Goal: Task Accomplishment & Management: Manage account settings

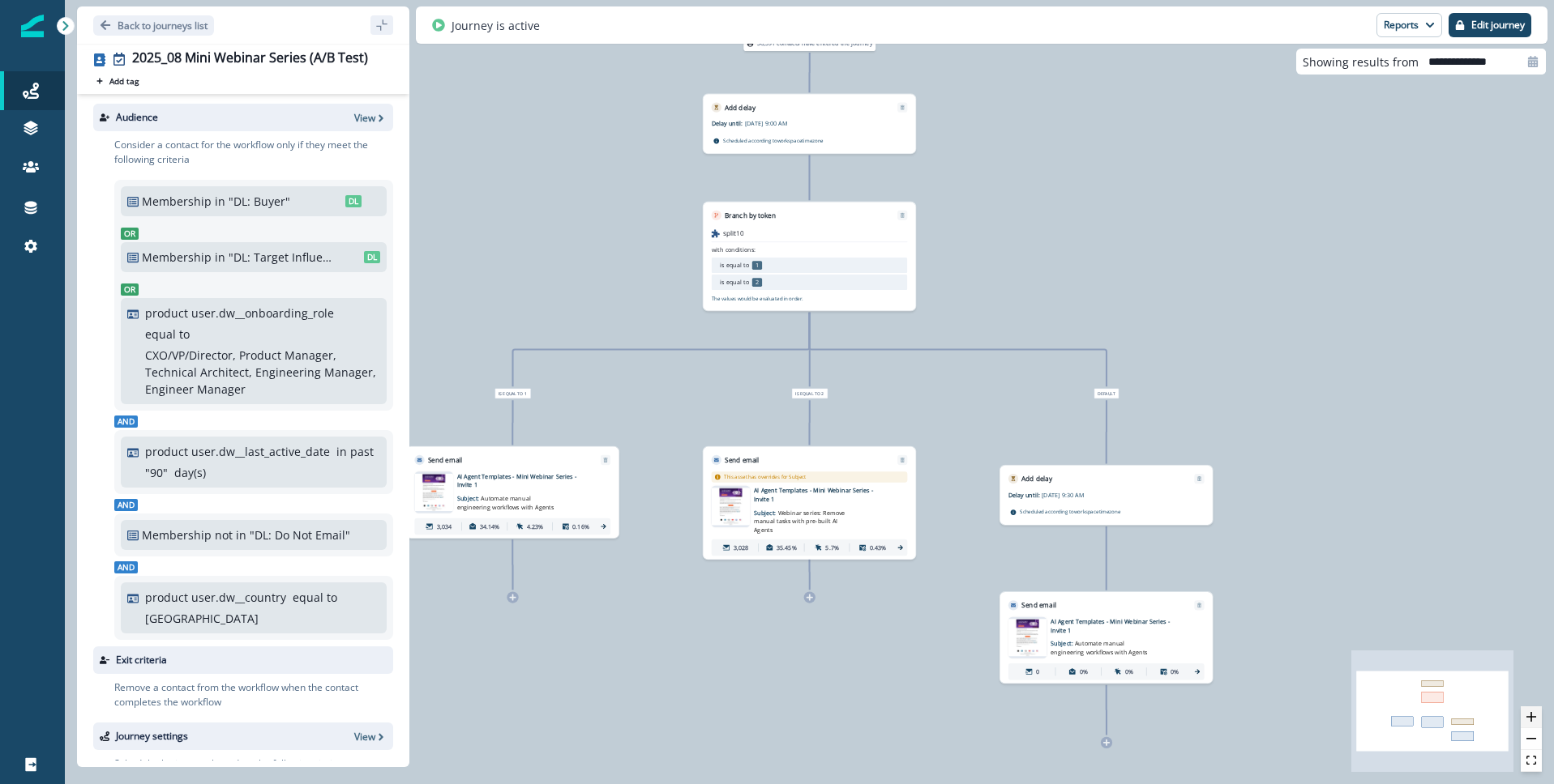
click at [1534, 715] on icon "zoom in" at bounding box center [1531, 717] width 10 height 10
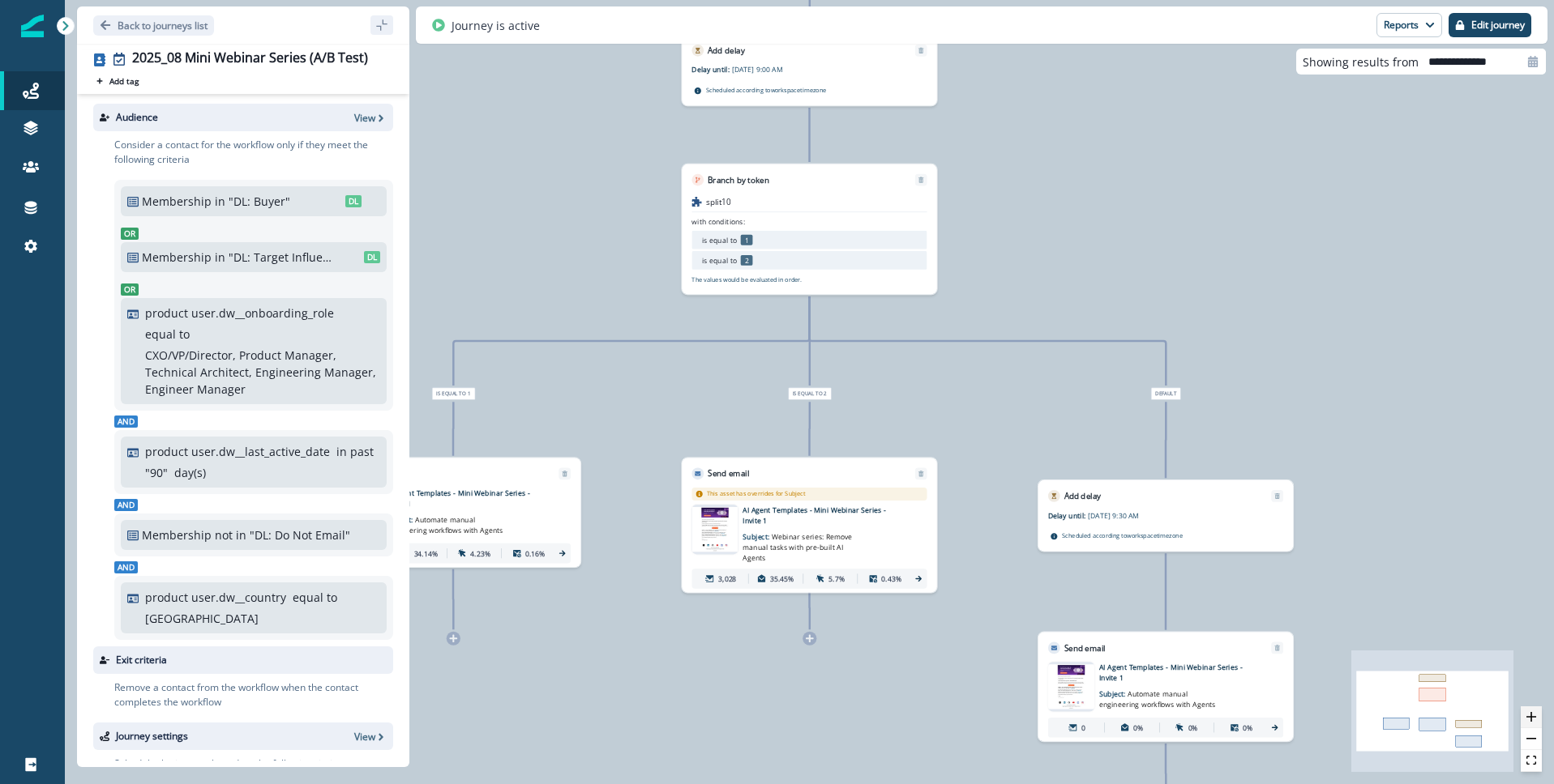
click at [1534, 715] on icon "zoom in" at bounding box center [1531, 717] width 10 height 10
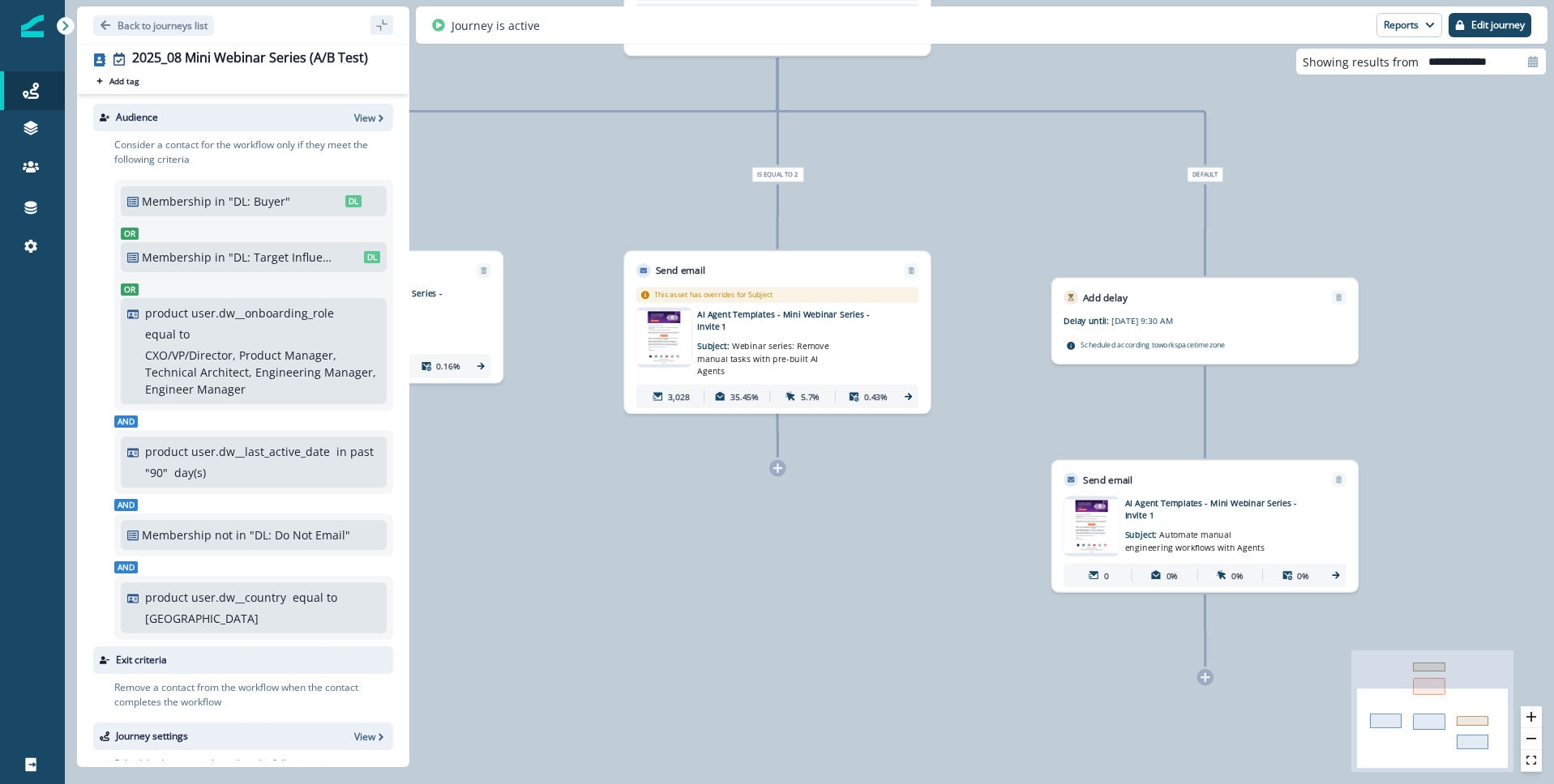
click at [1151, 532] on p "Subject: Automate manual engineering workflows with Agents" at bounding box center [1199, 537] width 150 height 32
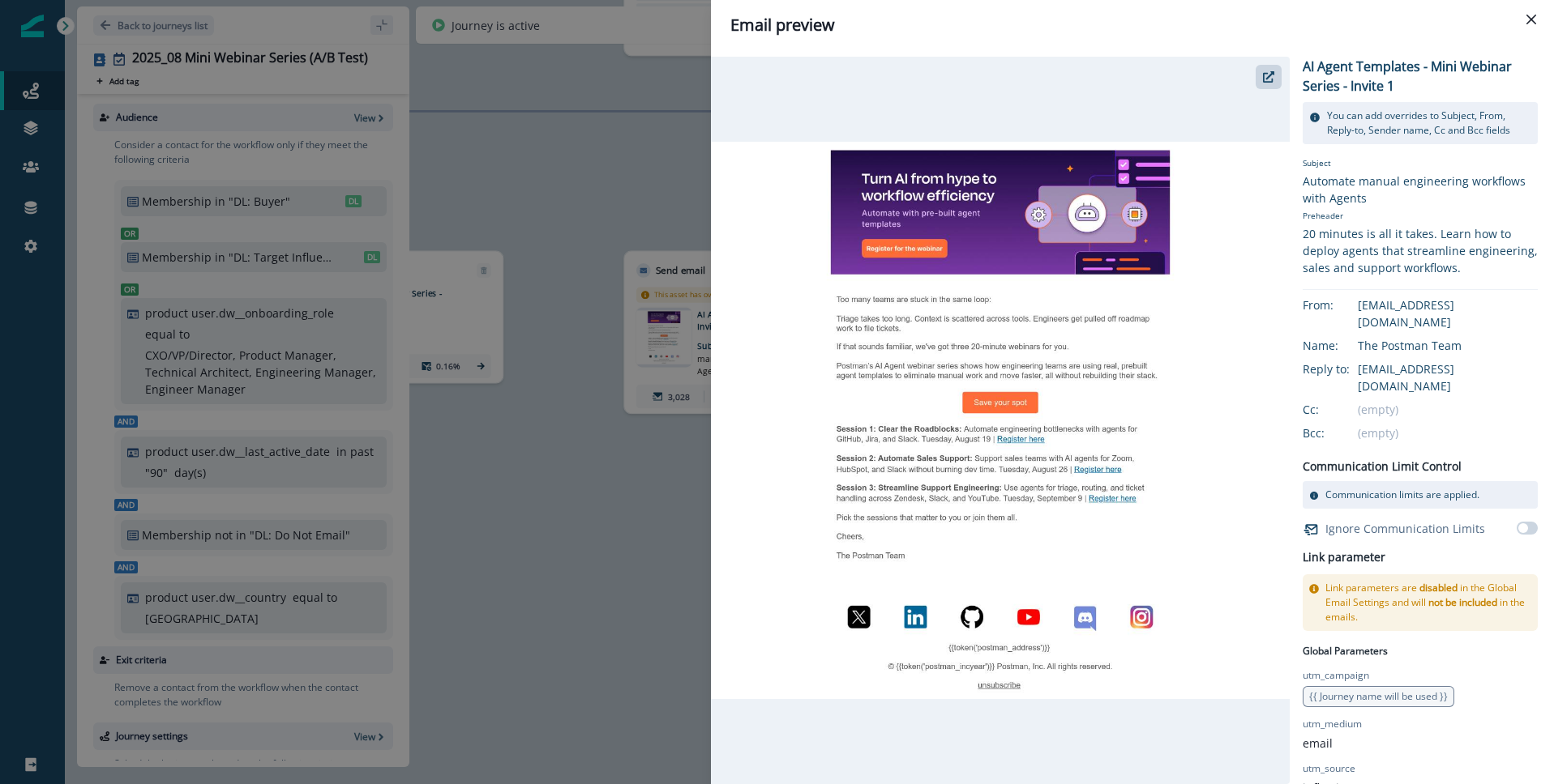
click at [1406, 116] on p "You can add overrides to Subject, From, Reply-to, Sender name, Cc and Bcc fields" at bounding box center [1428, 123] width 205 height 29
click at [1313, 117] on icon at bounding box center [1315, 117] width 10 height 10
click at [1316, 177] on div "Automate manual engineering workflows with Agents" at bounding box center [1420, 189] width 235 height 34
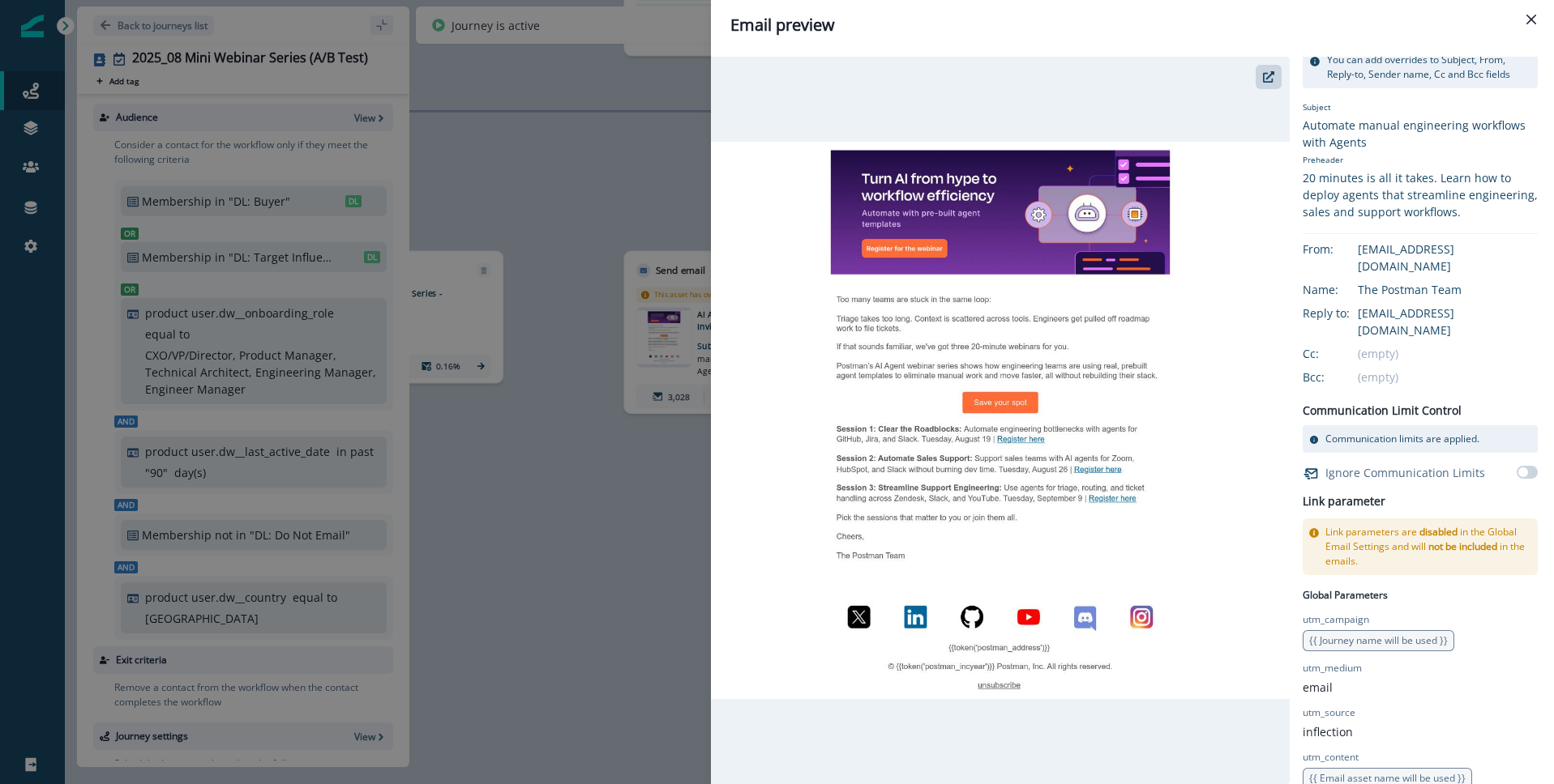
click at [1535, 17] on icon "Close" at bounding box center [1531, 19] width 10 height 10
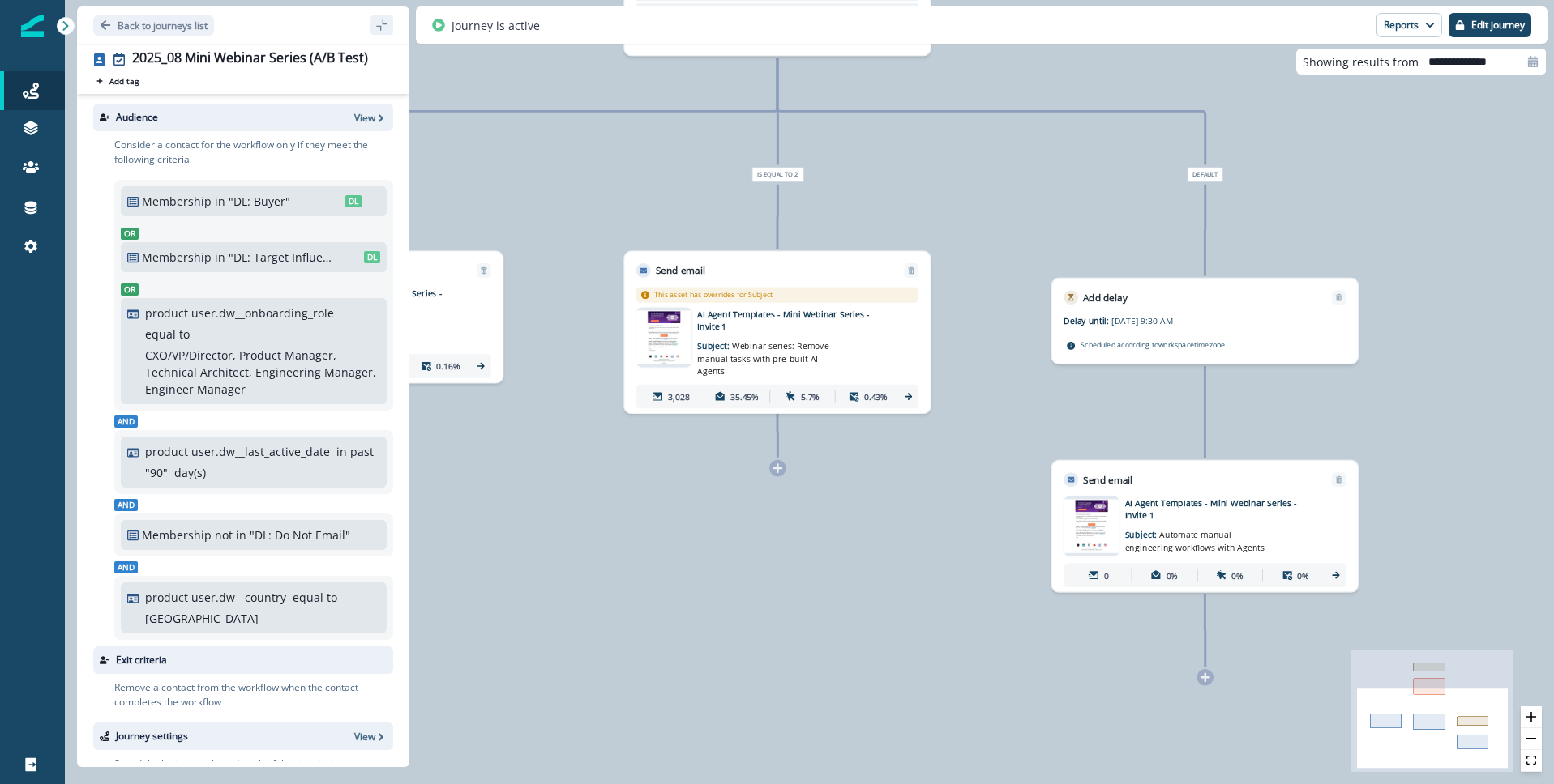
click at [1170, 512] on p "AI Agent Templates - Mini Webinar Series - Invite 1" at bounding box center [1220, 509] width 192 height 25
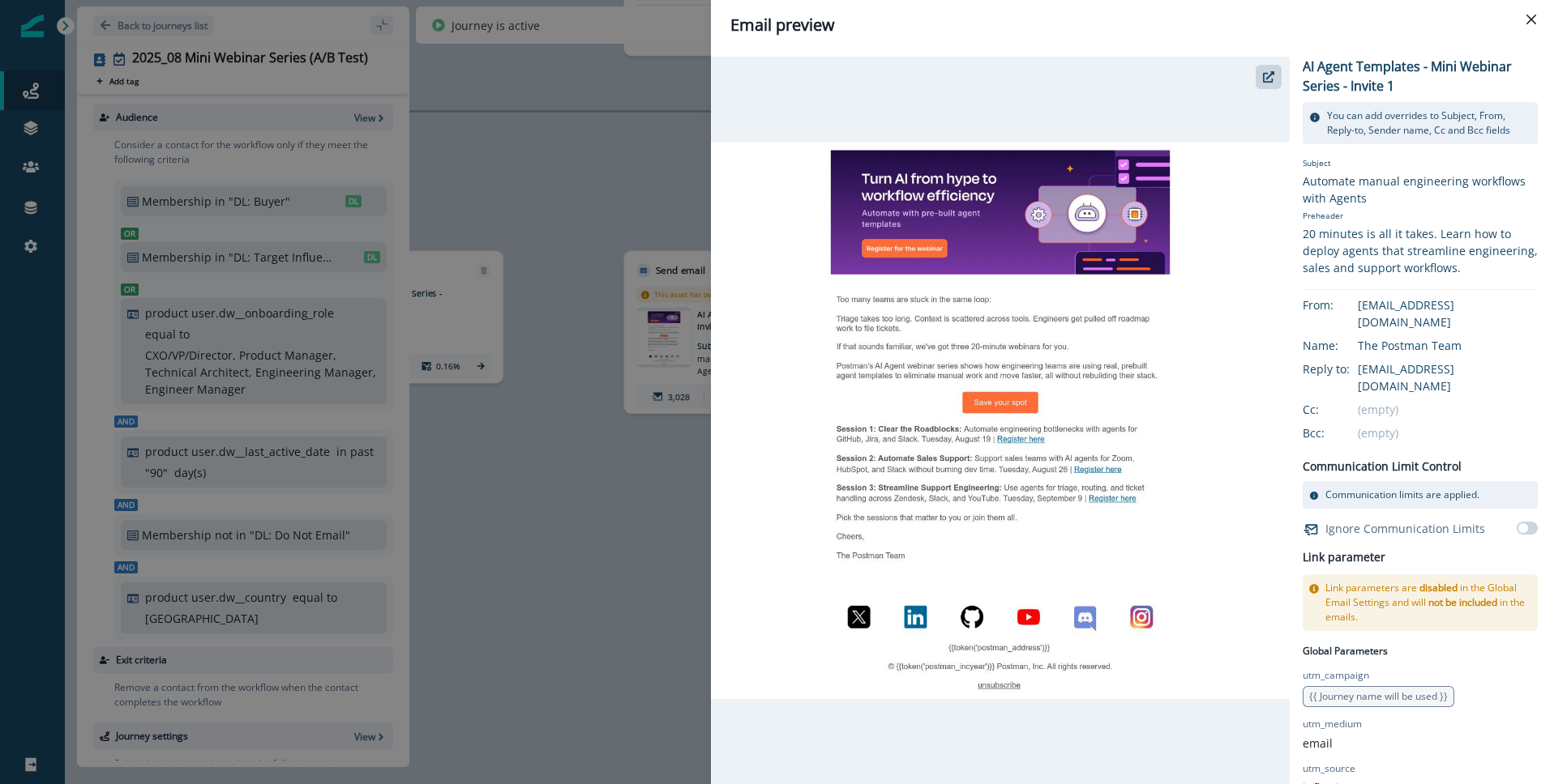
click at [1336, 117] on p "You can add overrides to Subject, From, Reply-to, Sender name, Cc and Bcc fields" at bounding box center [1428, 123] width 205 height 29
drag, startPoint x: 1312, startPoint y: 117, endPoint x: 1327, endPoint y: 165, distance: 50.3
click at [1312, 117] on icon at bounding box center [1315, 117] width 10 height 10
click at [1337, 188] on div "Automate manual engineering workflows with Agents" at bounding box center [1420, 189] width 235 height 34
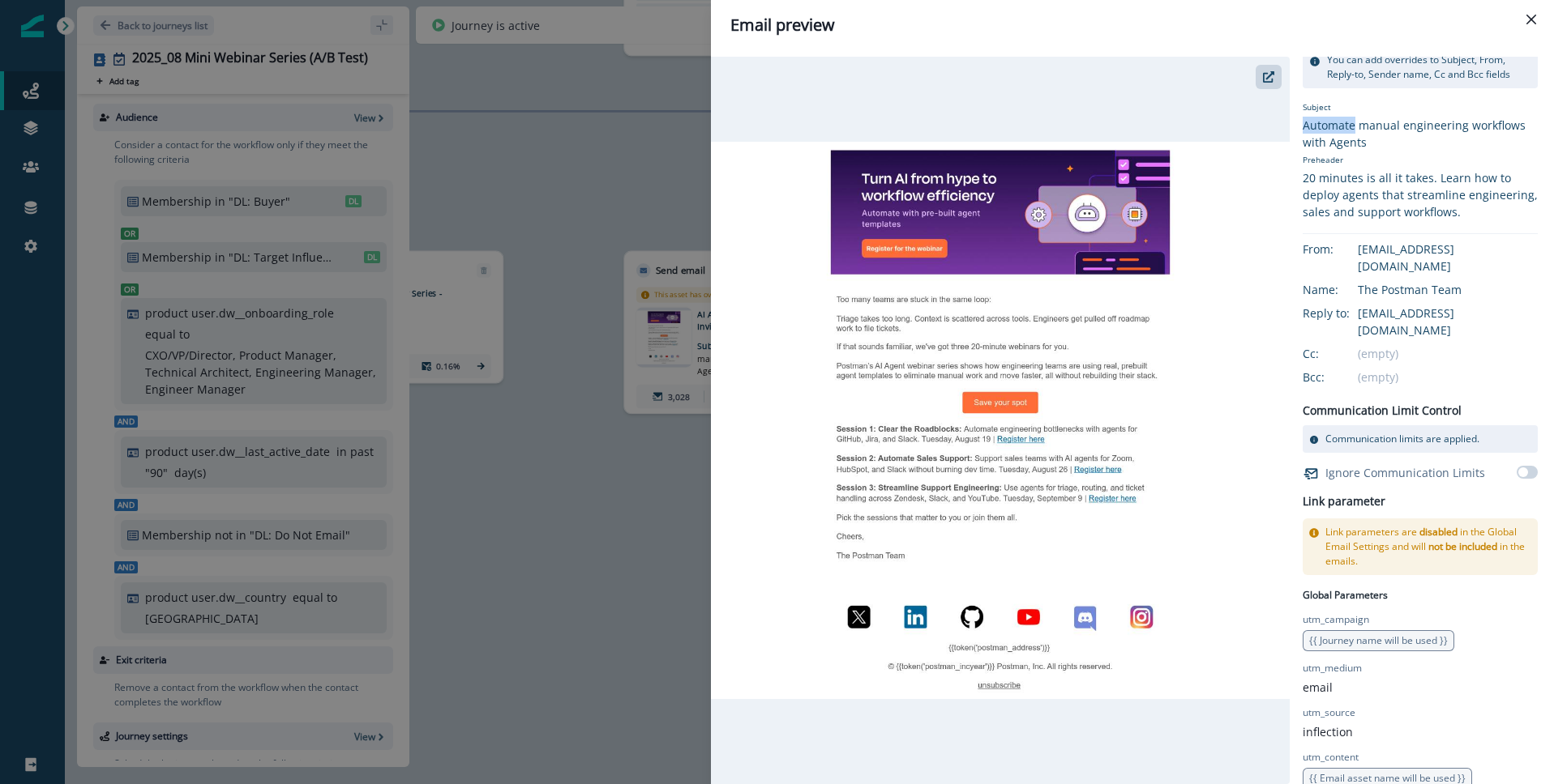
scroll to position [0, 0]
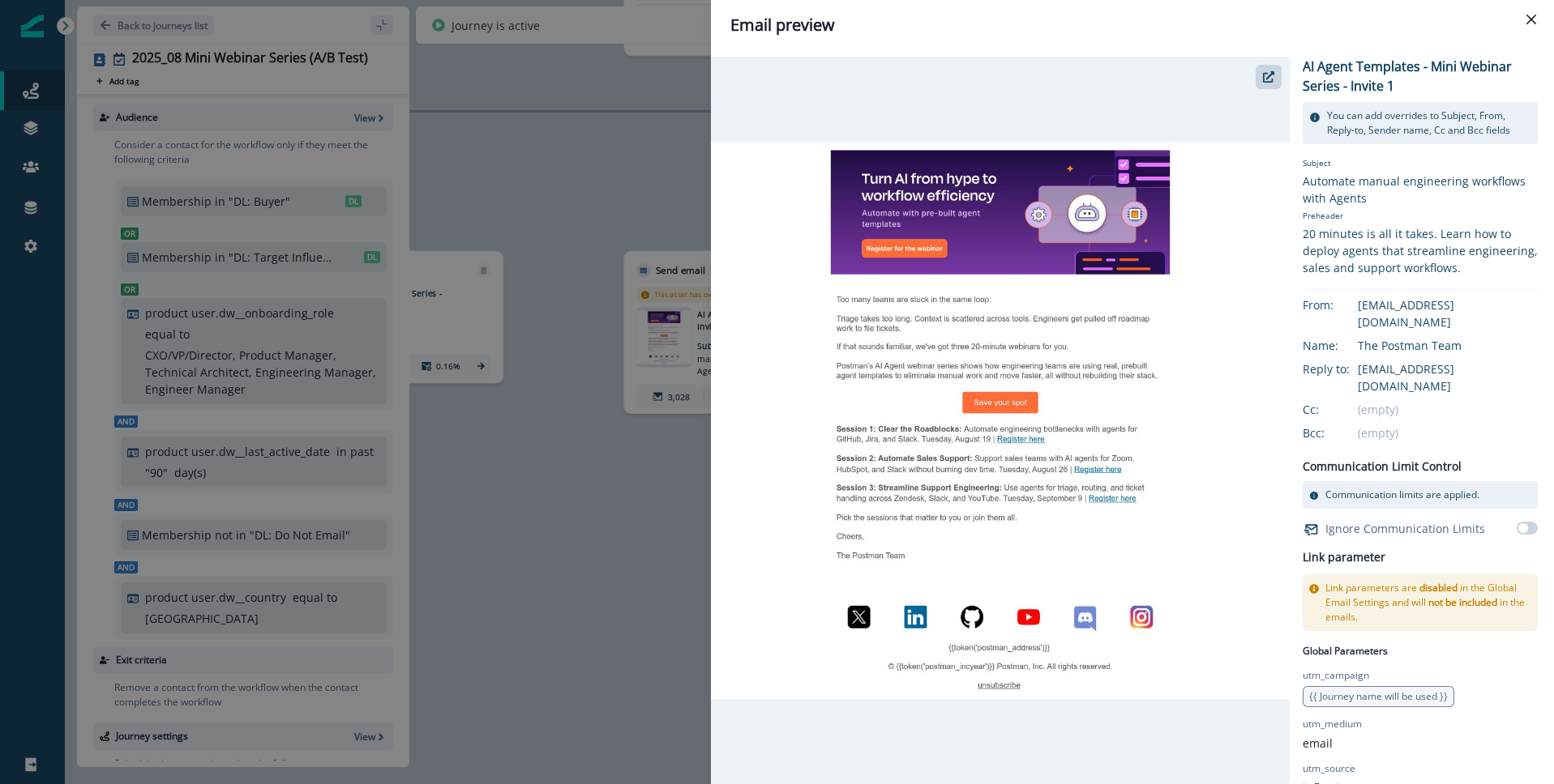
click at [1343, 121] on p "You can add overrides to Subject, From, Reply-to, Sender name, Cc and Bcc fields" at bounding box center [1428, 123] width 205 height 29
click at [1315, 116] on icon at bounding box center [1315, 117] width 10 height 10
drag, startPoint x: 1532, startPoint y: 19, endPoint x: 1493, endPoint y: 36, distance: 42.5
click at [1532, 19] on icon "Close" at bounding box center [1531, 19] width 10 height 10
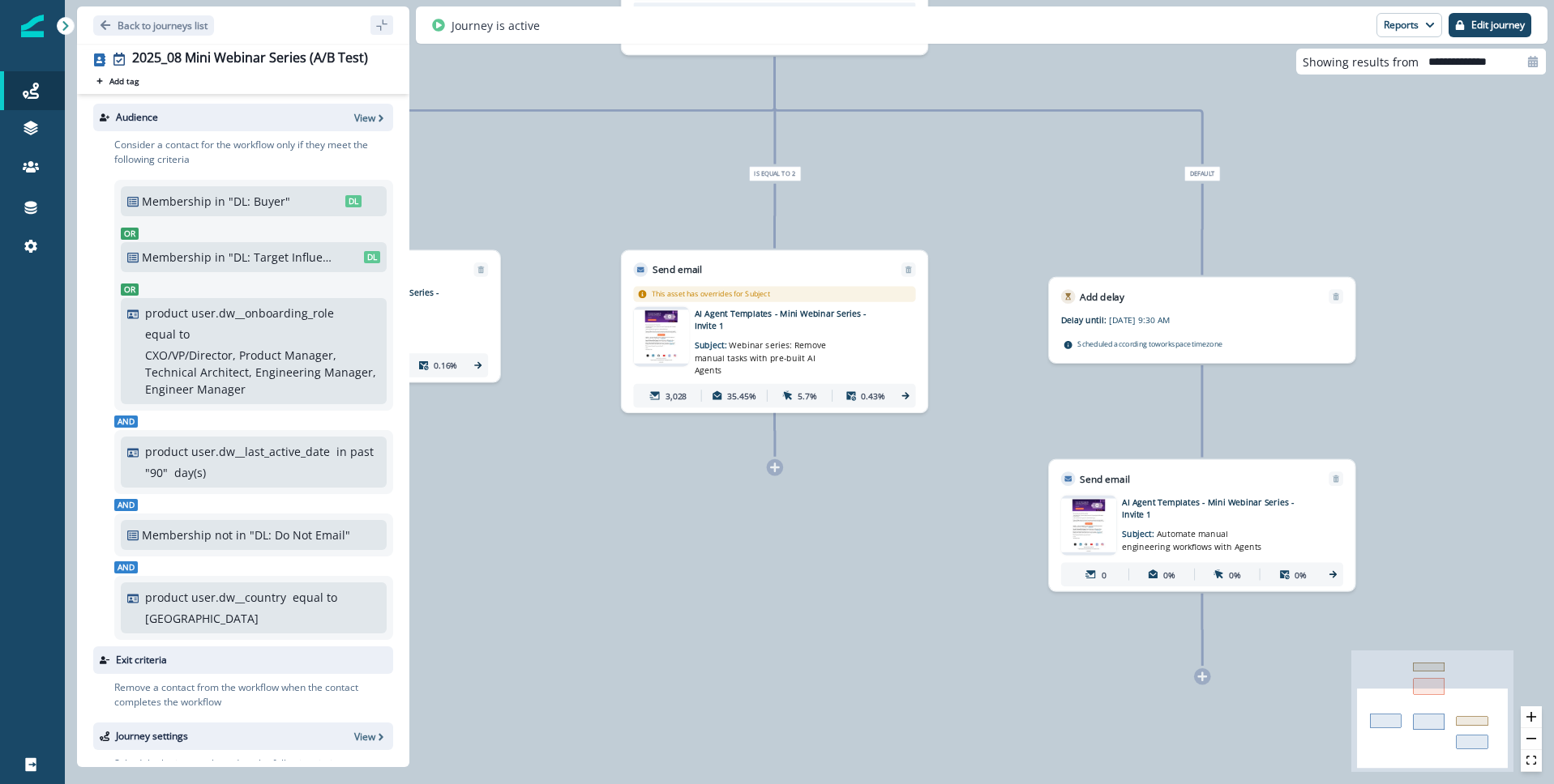
click at [905, 391] on icon at bounding box center [905, 395] width 10 height 10
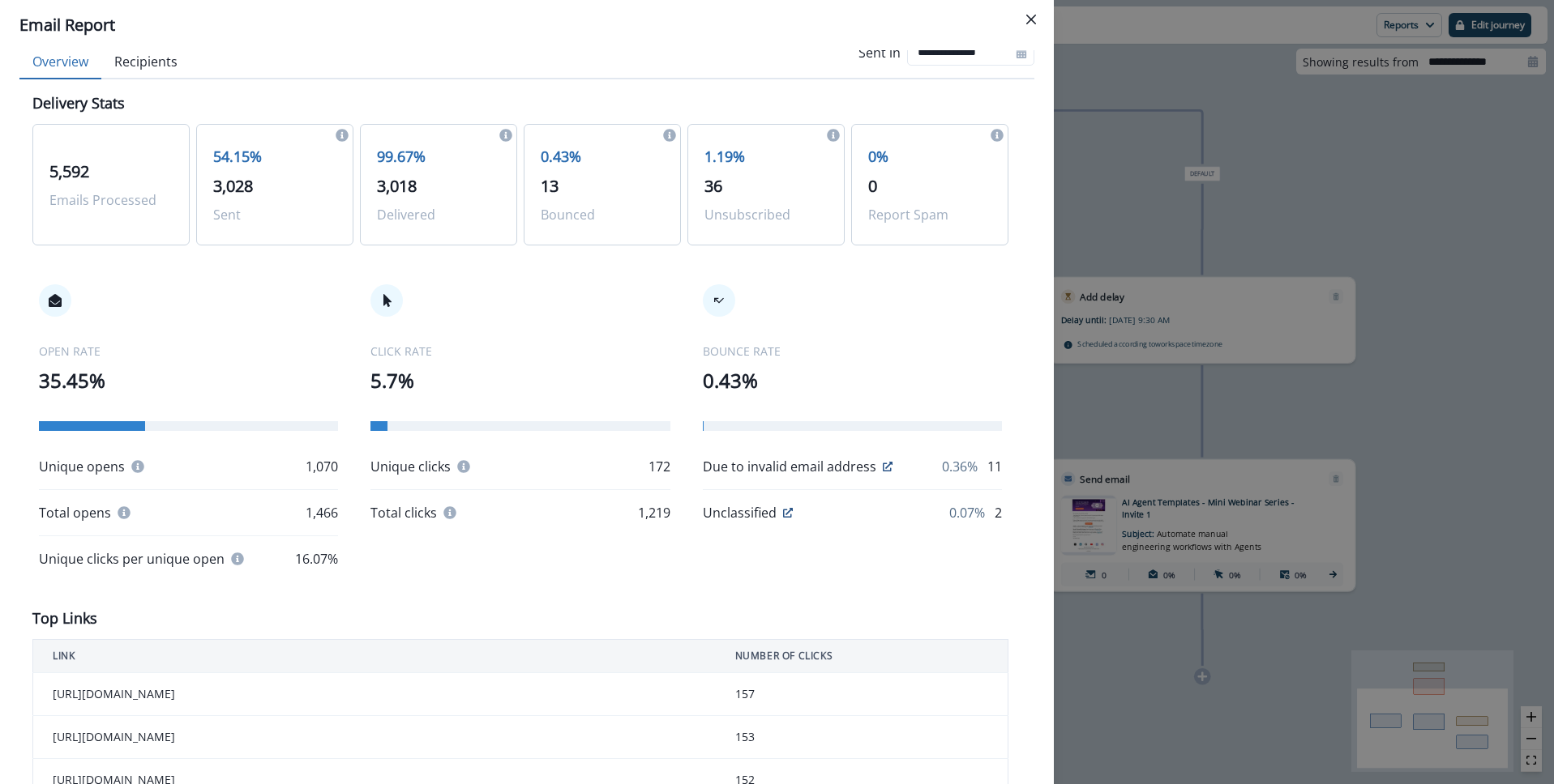
scroll to position [29, 0]
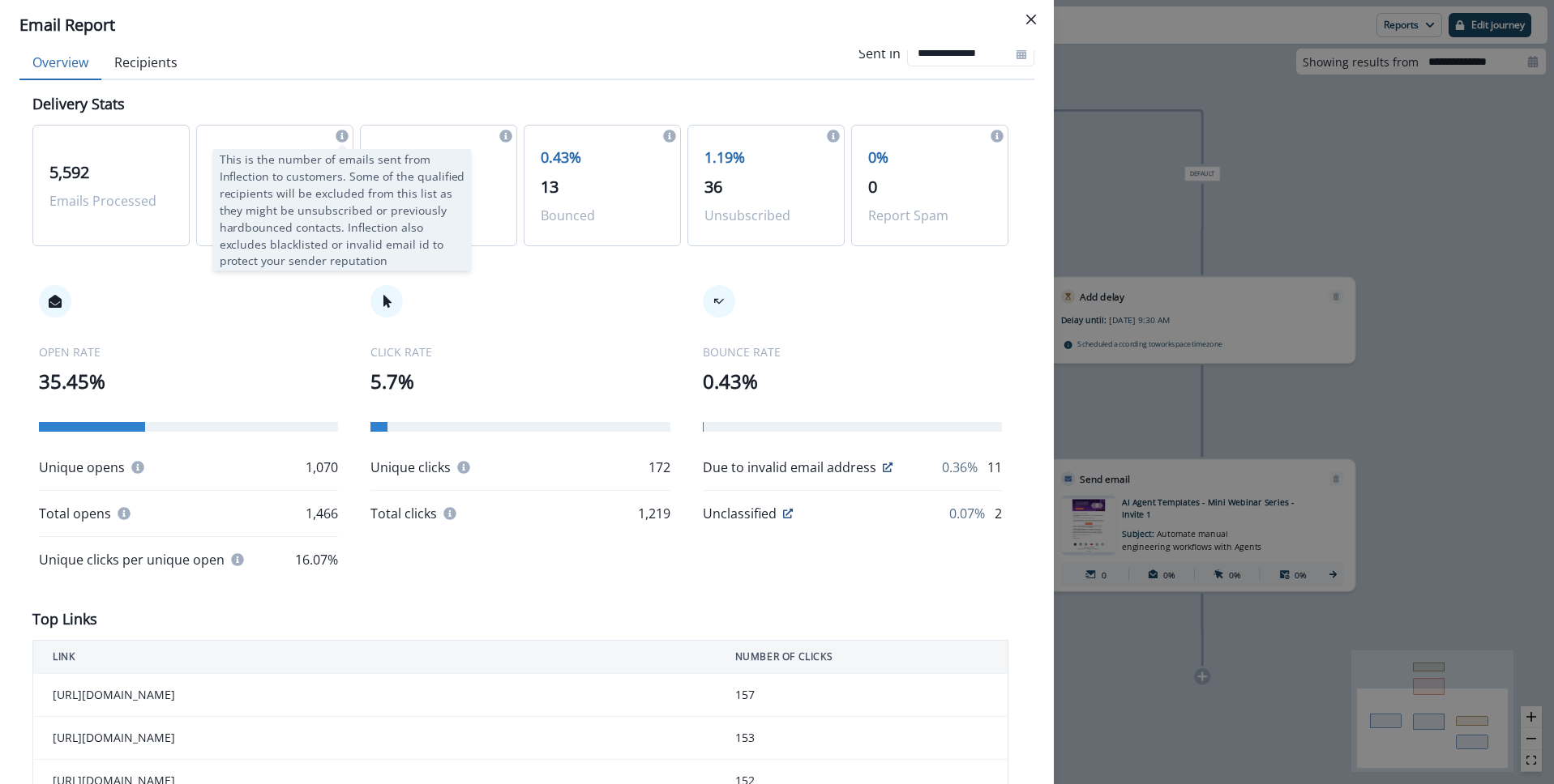
click at [338, 138] on icon at bounding box center [342, 136] width 13 height 13
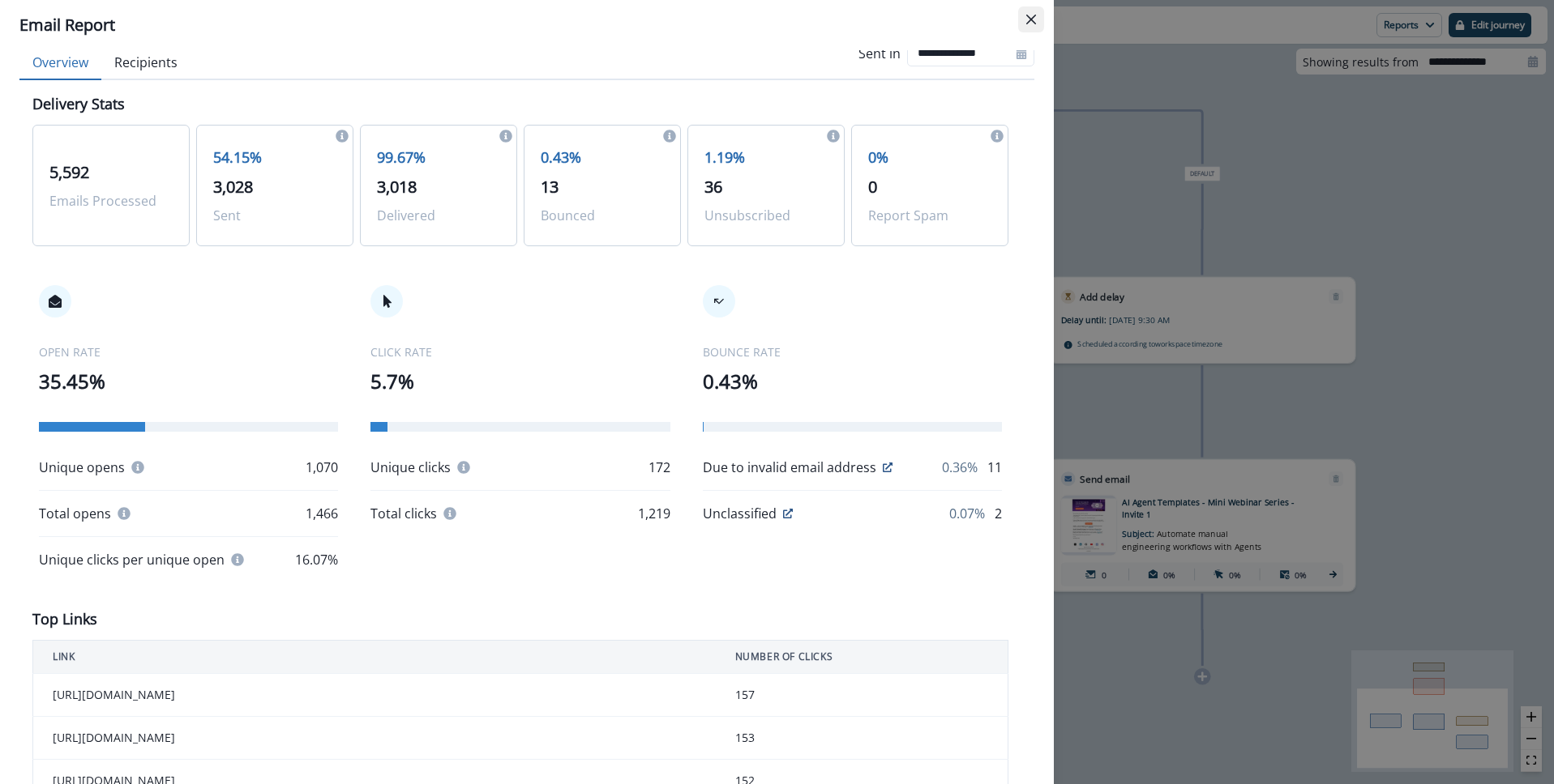
click at [1034, 17] on icon "Close" at bounding box center [1031, 19] width 10 height 10
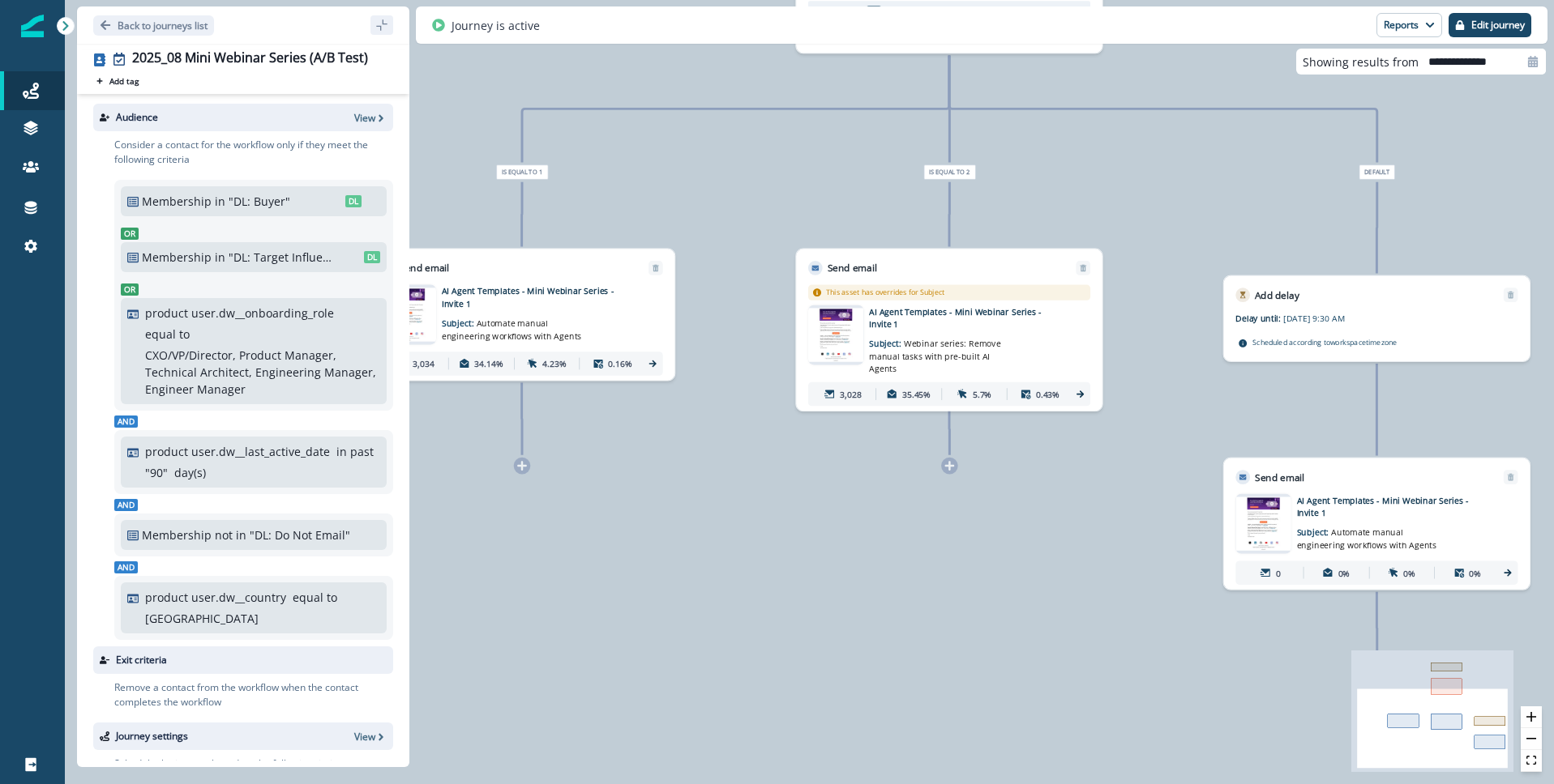
click at [653, 362] on icon at bounding box center [653, 364] width 7 height 7
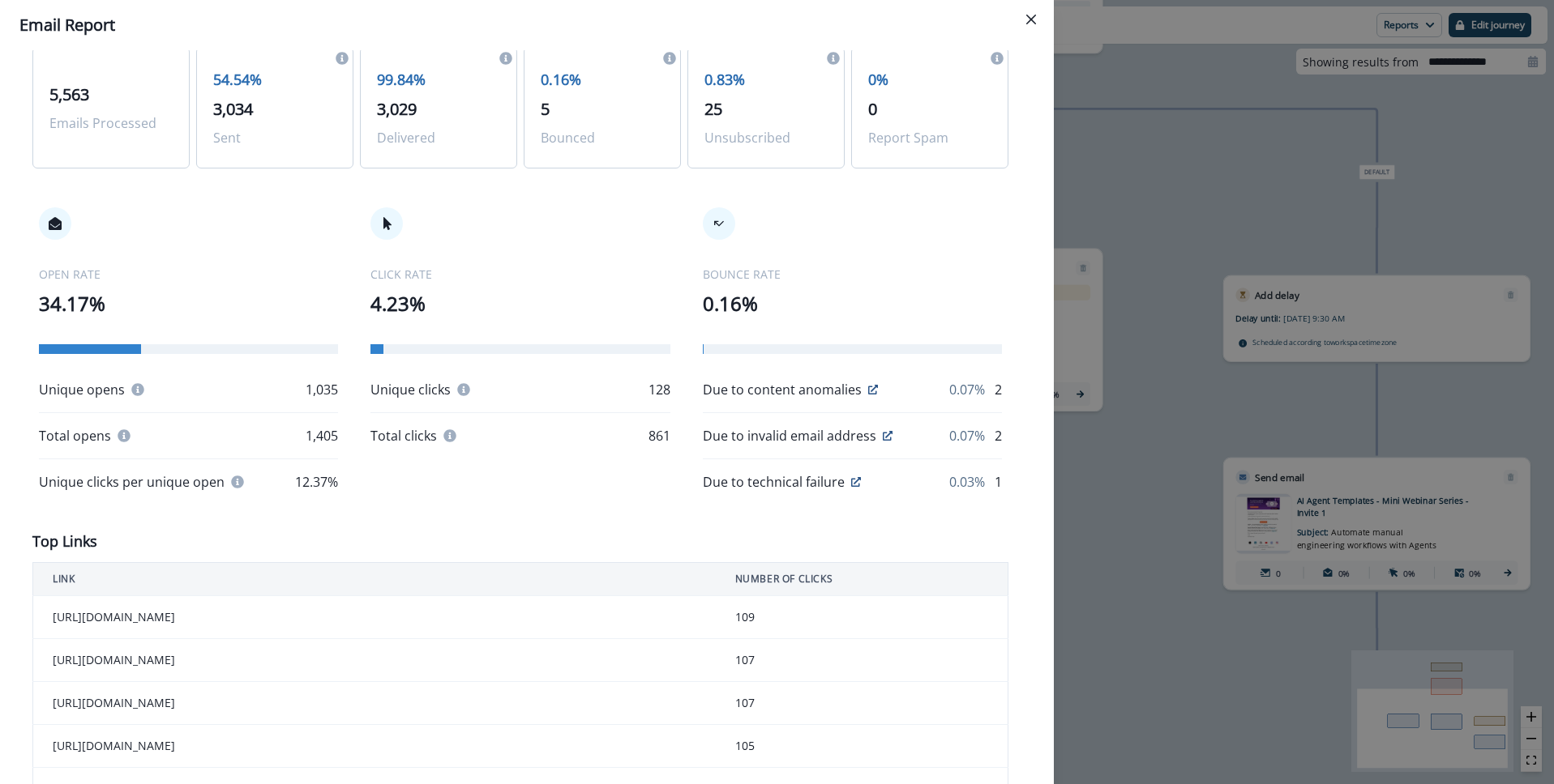
scroll to position [0, 0]
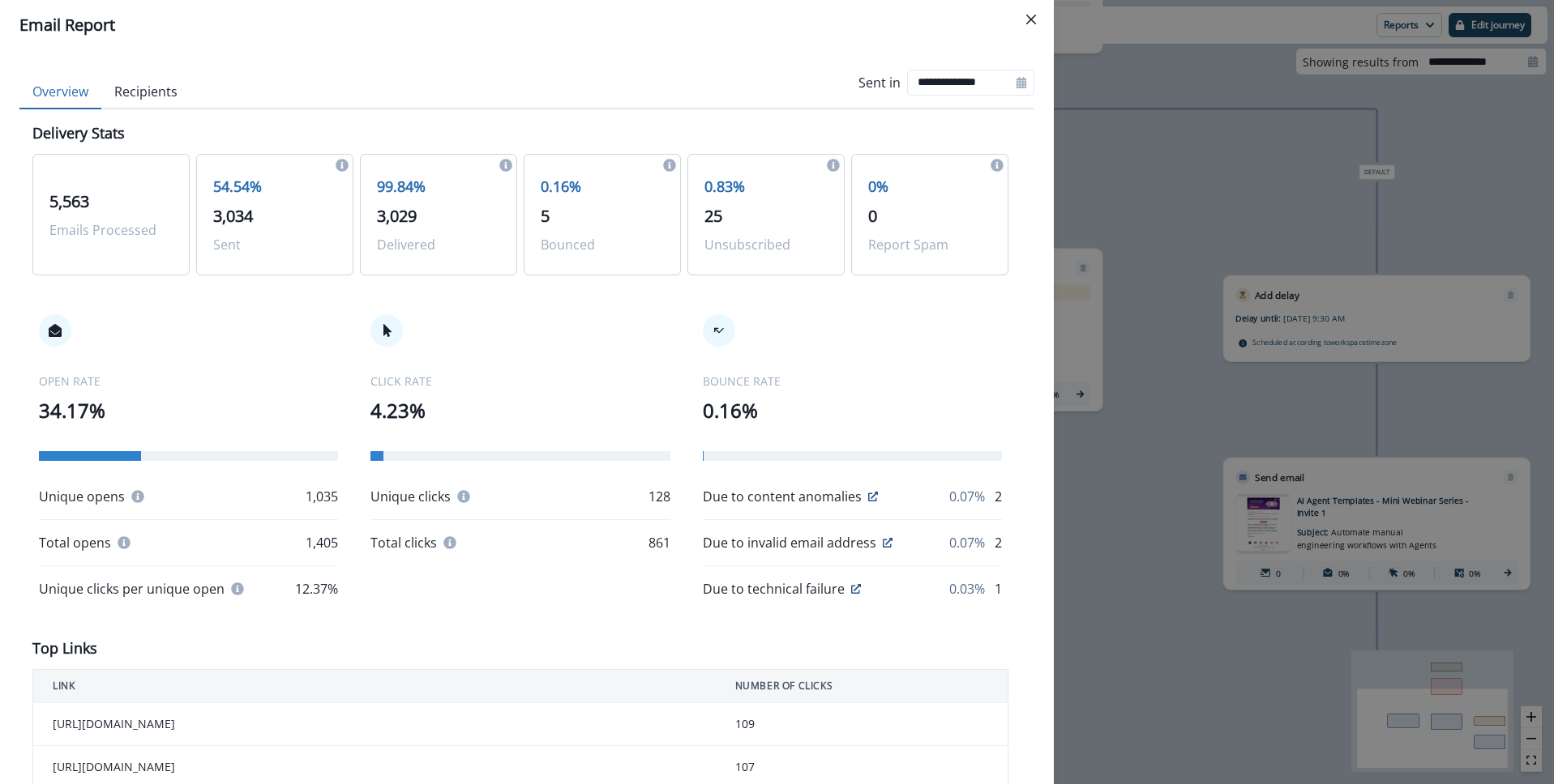
drag, startPoint x: 1029, startPoint y: 20, endPoint x: 1024, endPoint y: 27, distance: 8.6
click at [1029, 20] on icon "Close" at bounding box center [1031, 19] width 10 height 10
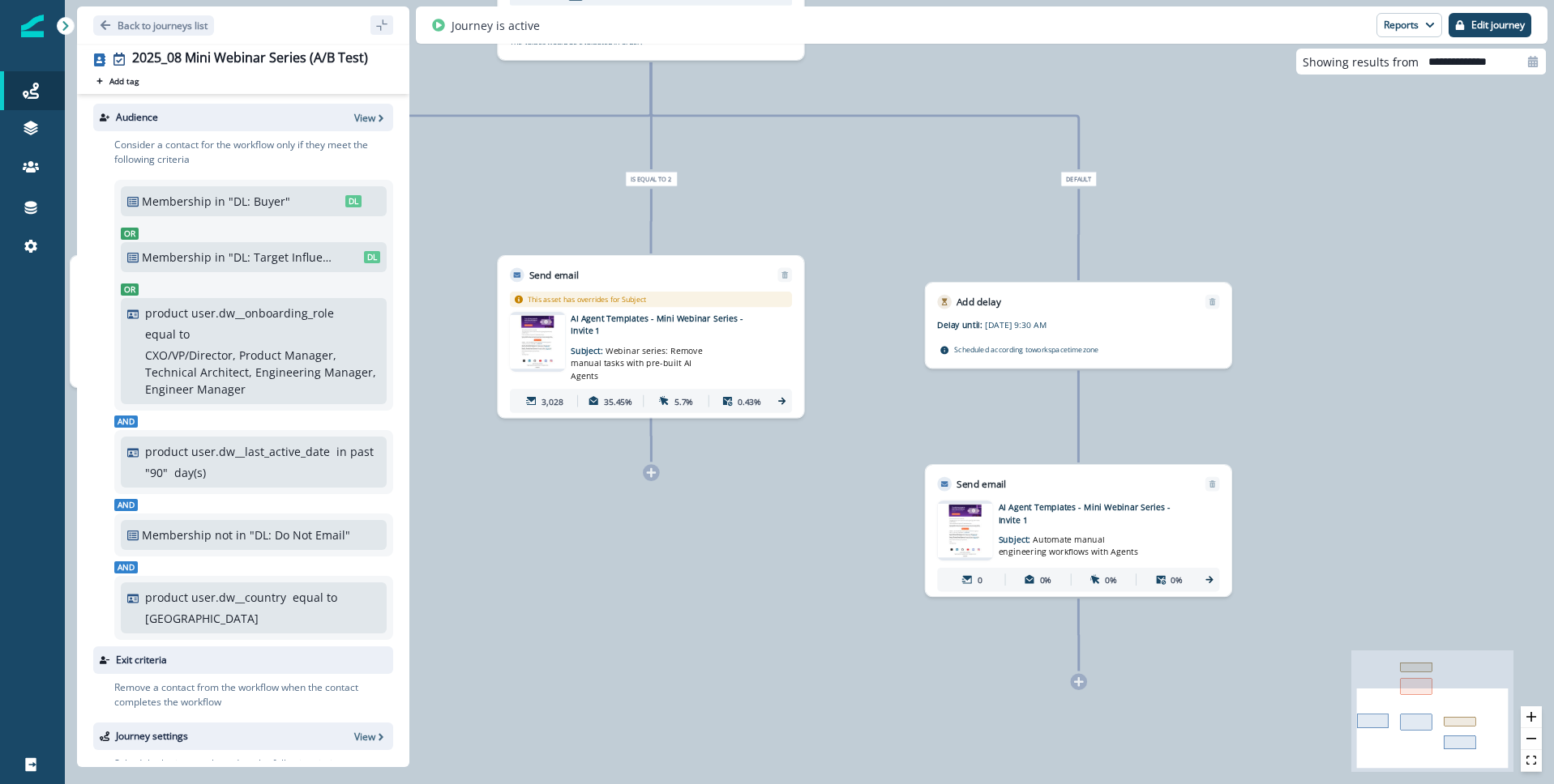
click at [975, 525] on img at bounding box center [964, 531] width 56 height 53
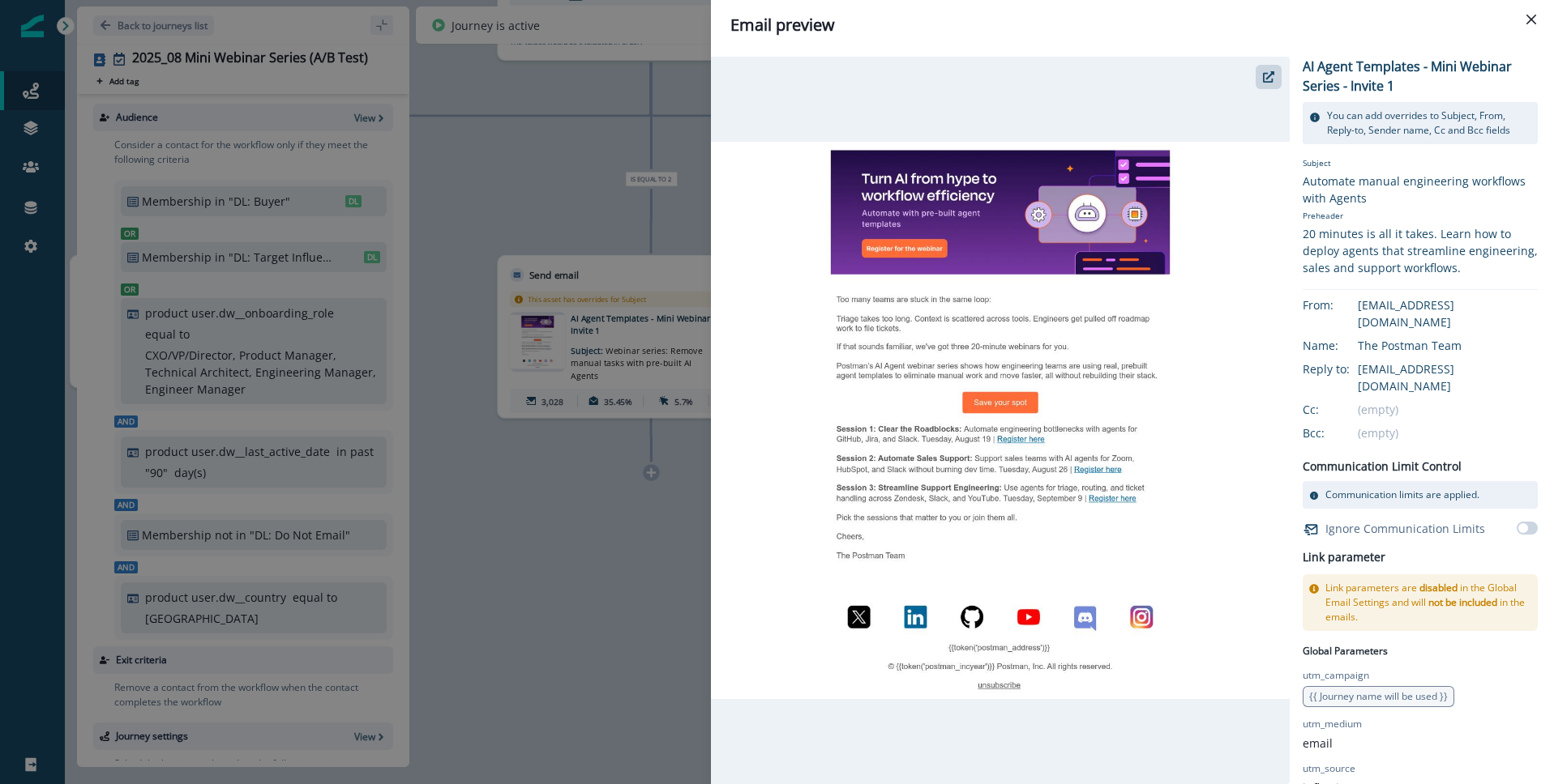
scroll to position [56, 0]
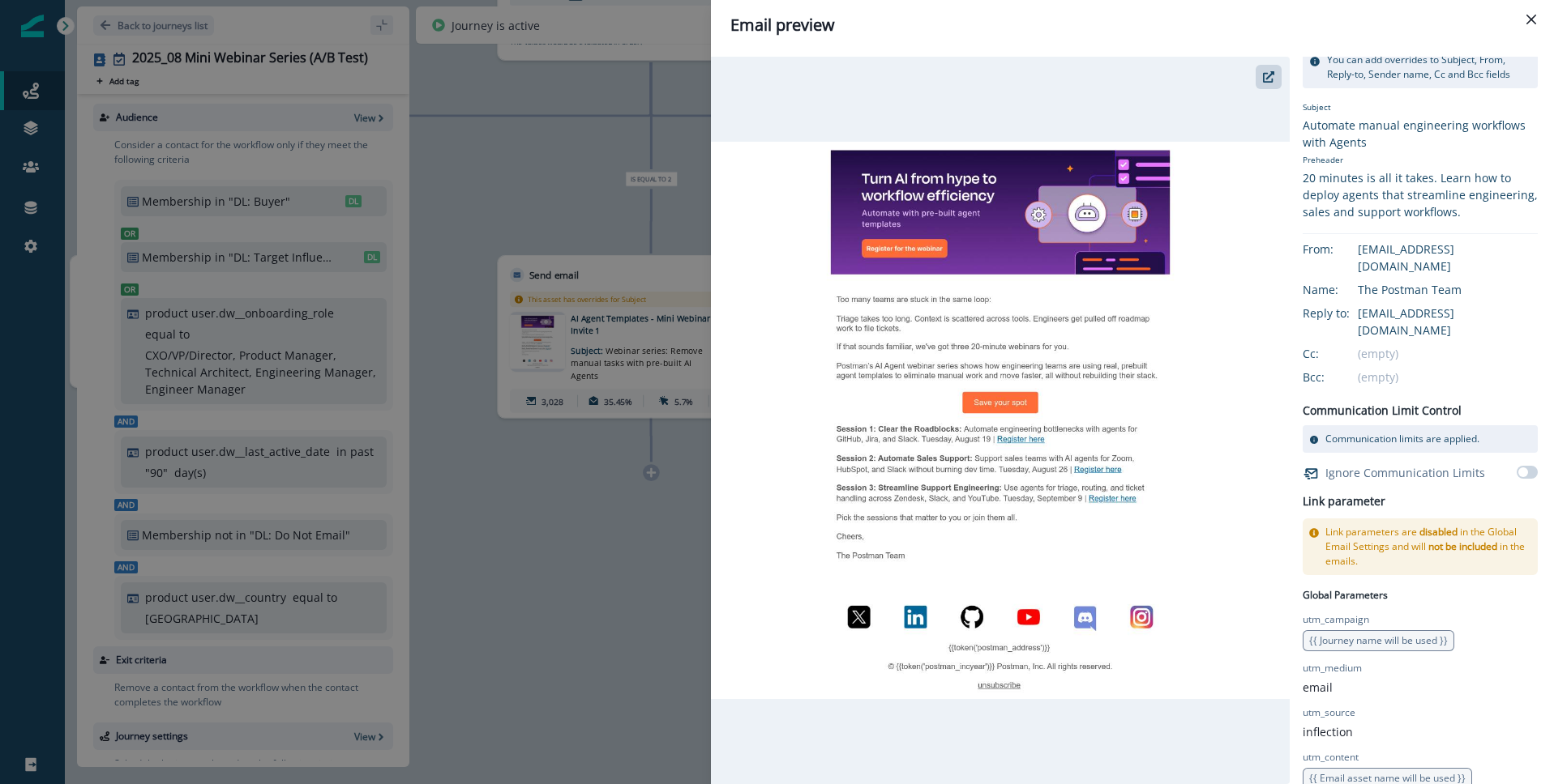
click at [1353, 115] on p "Subject" at bounding box center [1420, 108] width 235 height 16
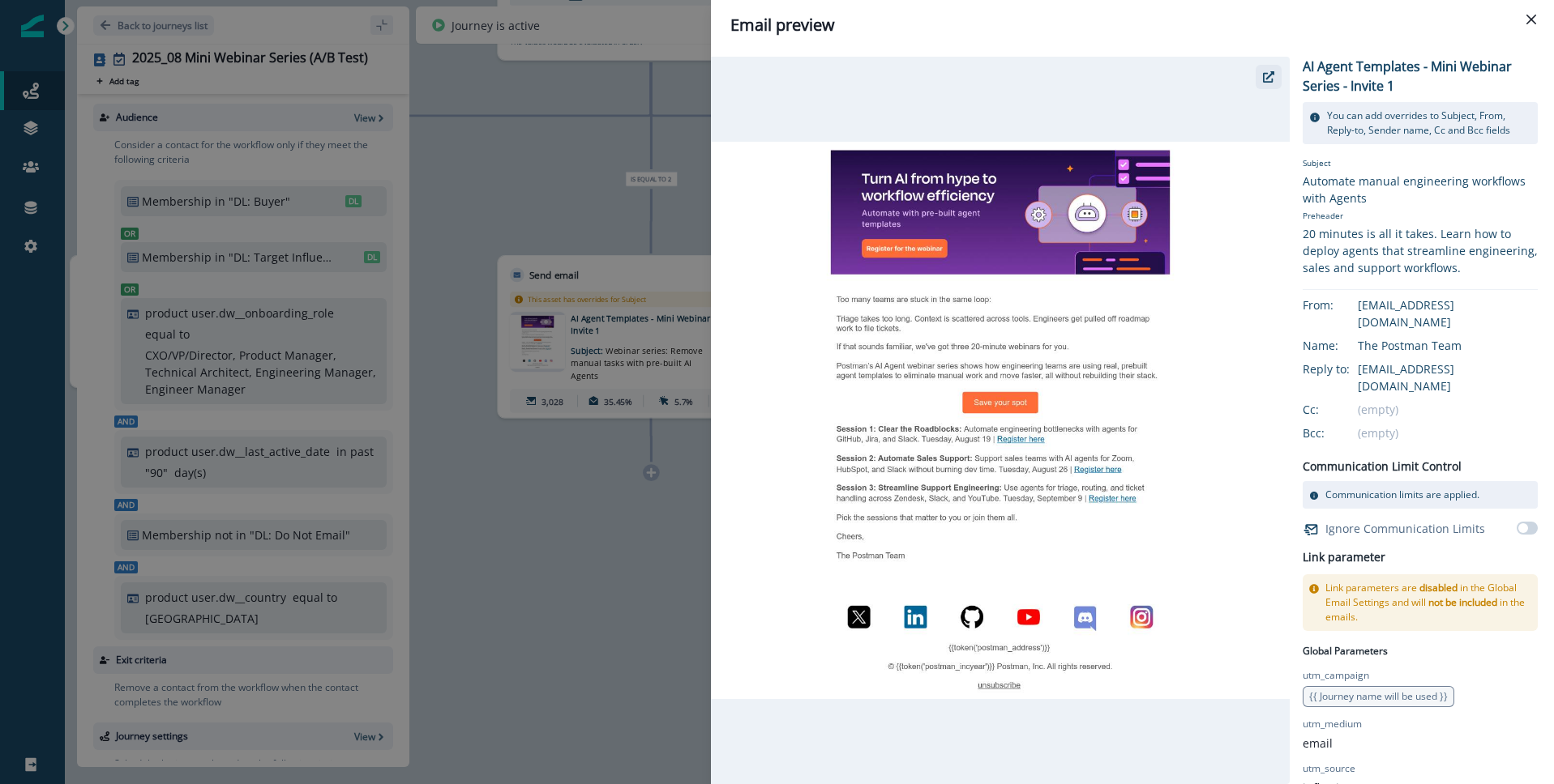
click at [1261, 75] on button "button" at bounding box center [1269, 77] width 26 height 25
click at [1533, 23] on icon "Close" at bounding box center [1531, 19] width 10 height 10
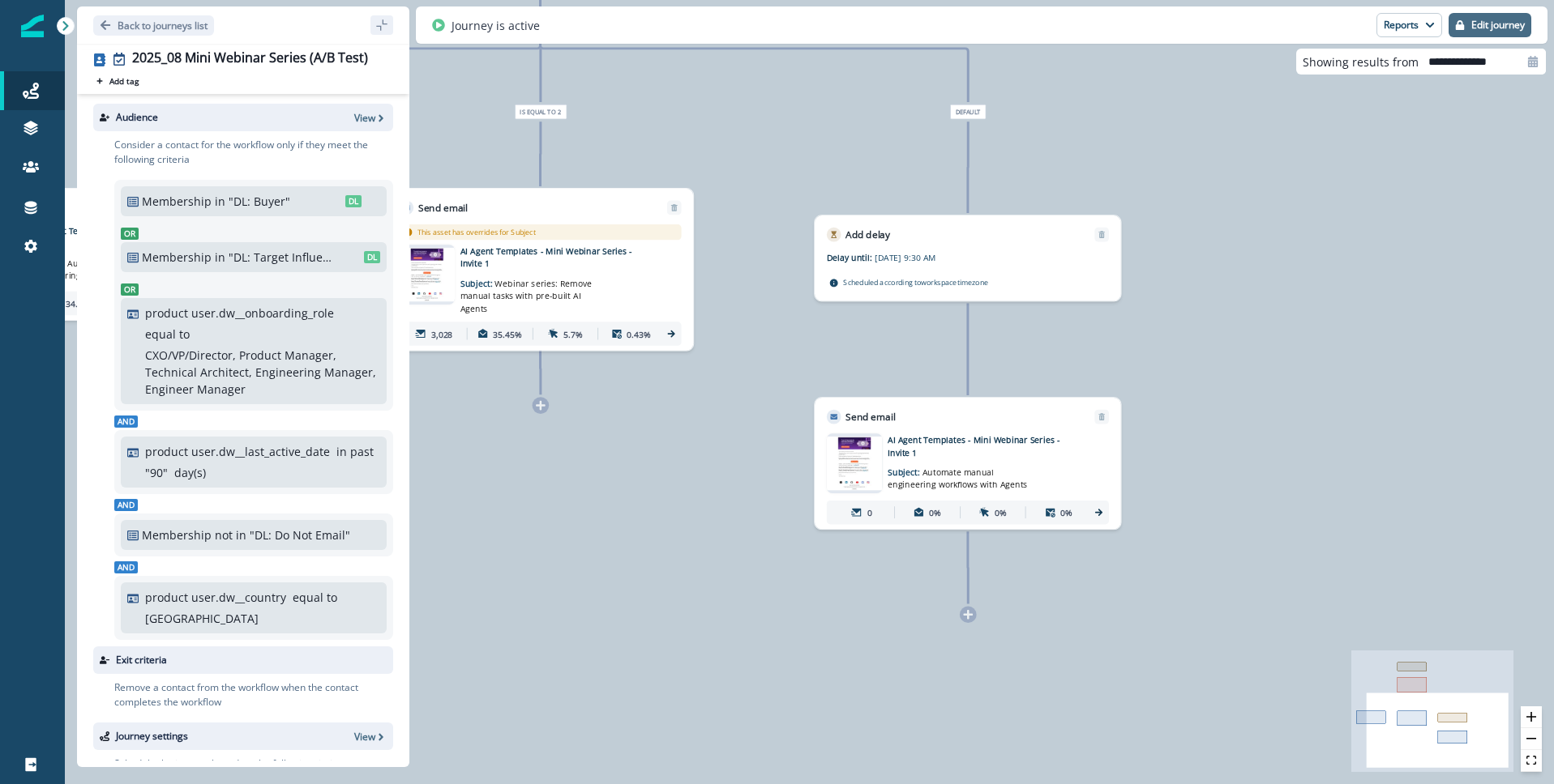
click at [1493, 25] on p "Edit journey" at bounding box center [1498, 25] width 53 height 11
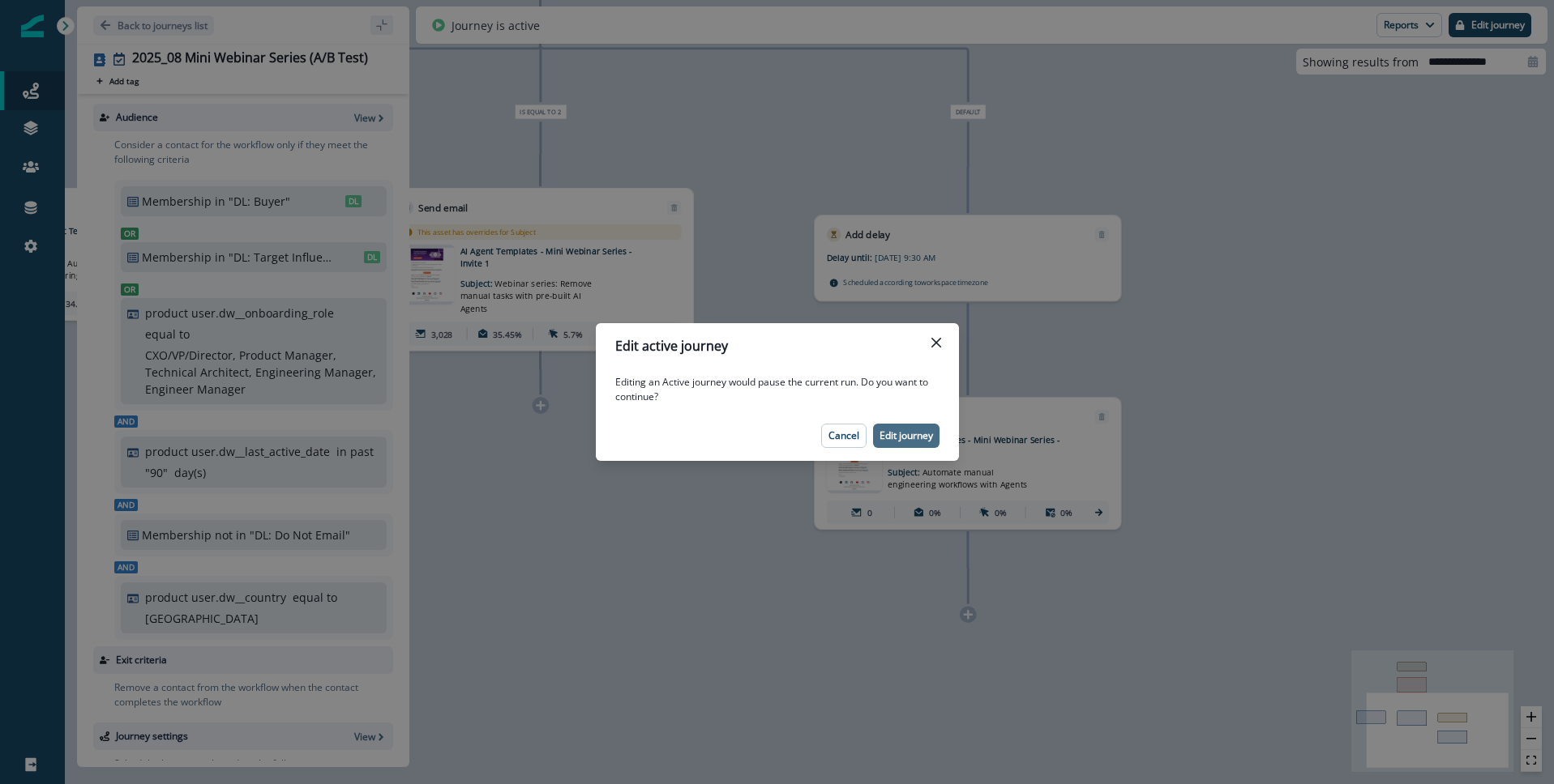
click at [904, 436] on p "Edit journey" at bounding box center [906, 436] width 53 height 11
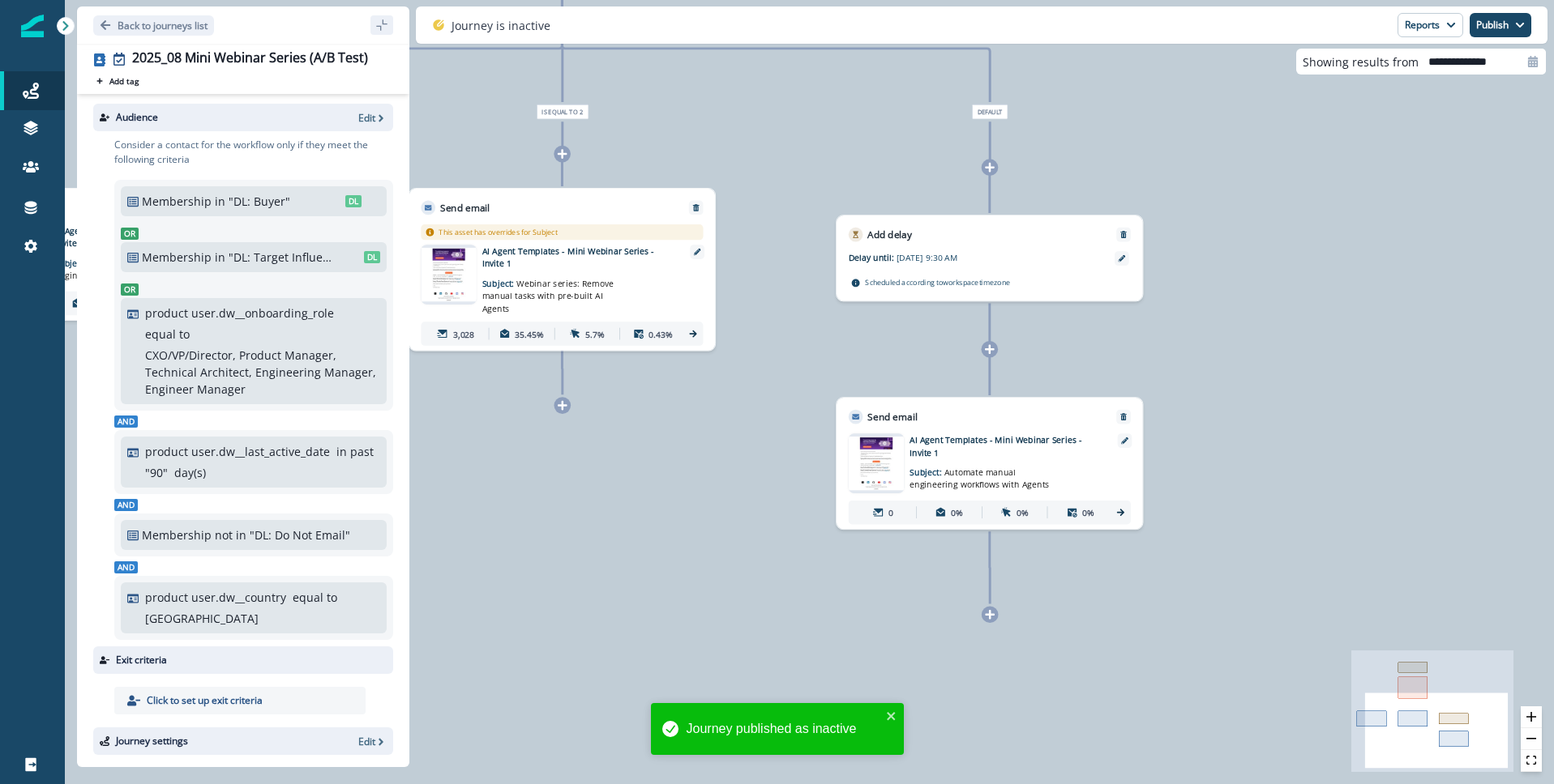
click at [942, 475] on span "Automate manual engineering workflows with Agents" at bounding box center [979, 479] width 140 height 25
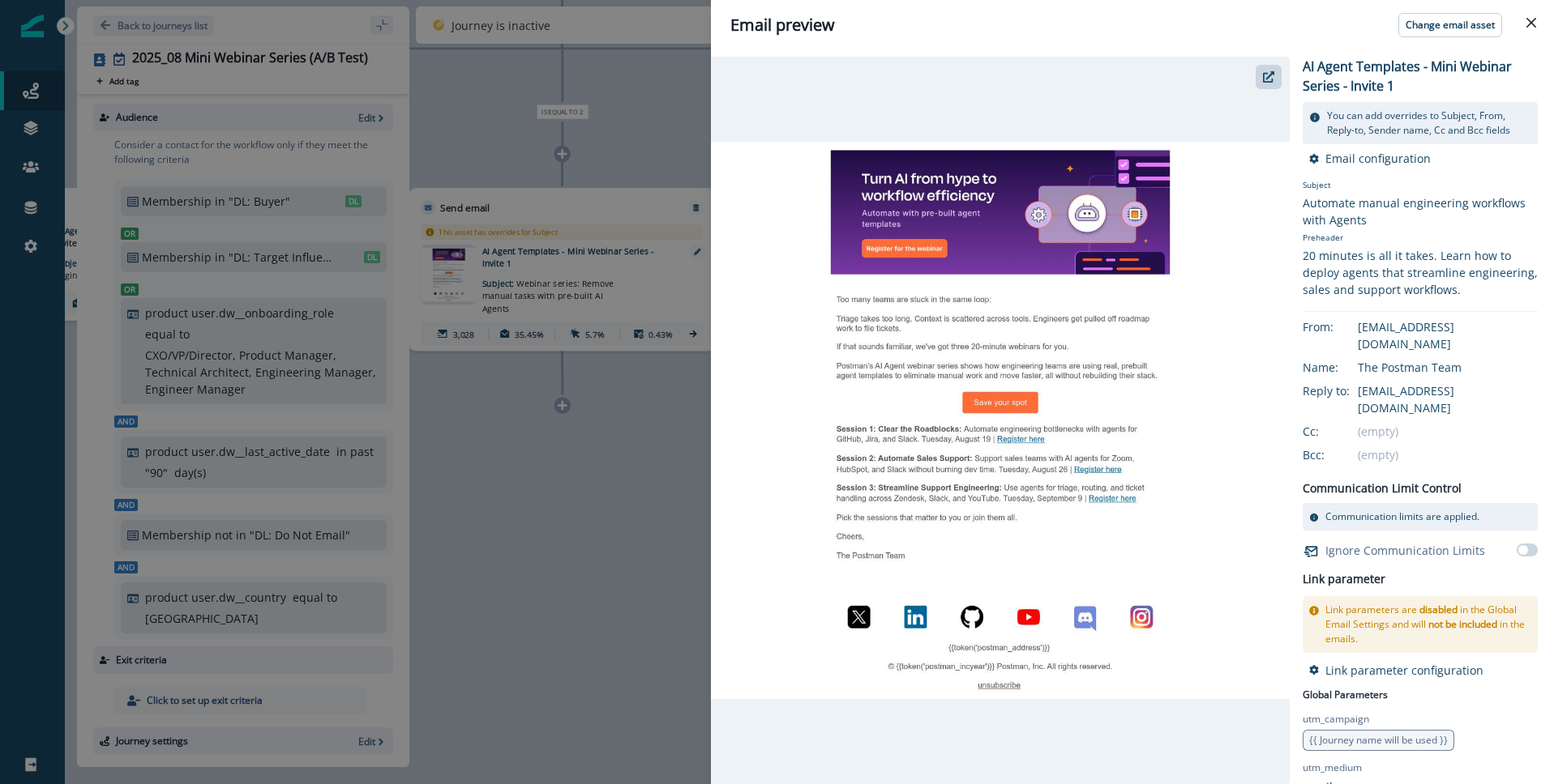
click at [1413, 125] on p "You can add overrides to Subject, From, Reply-to, Sender name, Cc and Bcc fields" at bounding box center [1428, 123] width 205 height 29
click at [1363, 163] on p "Email configuration" at bounding box center [1378, 158] width 105 height 16
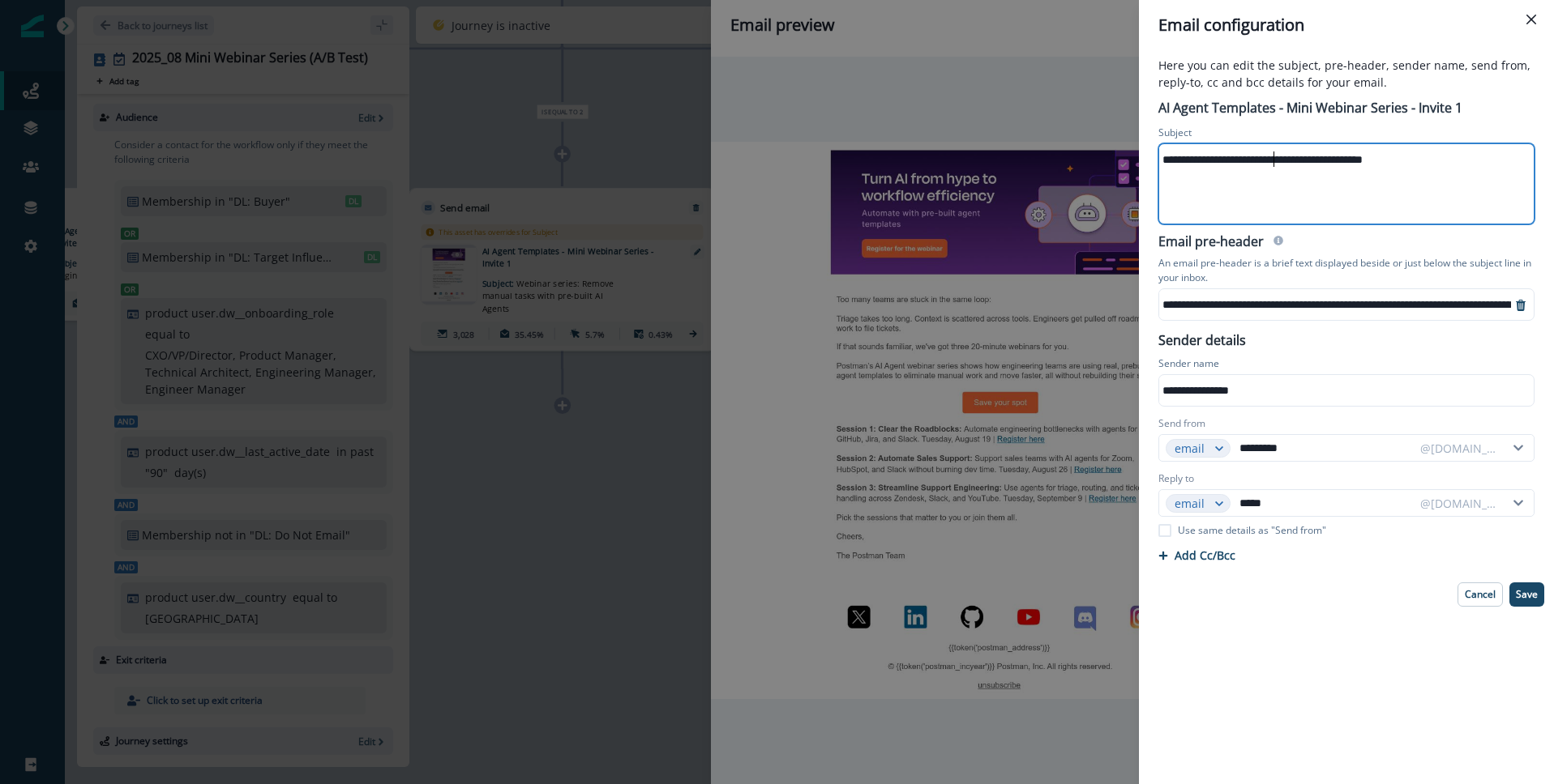
click at [1276, 155] on div "**********" at bounding box center [1345, 160] width 372 height 25
click at [1542, 594] on button "Save" at bounding box center [1526, 594] width 35 height 25
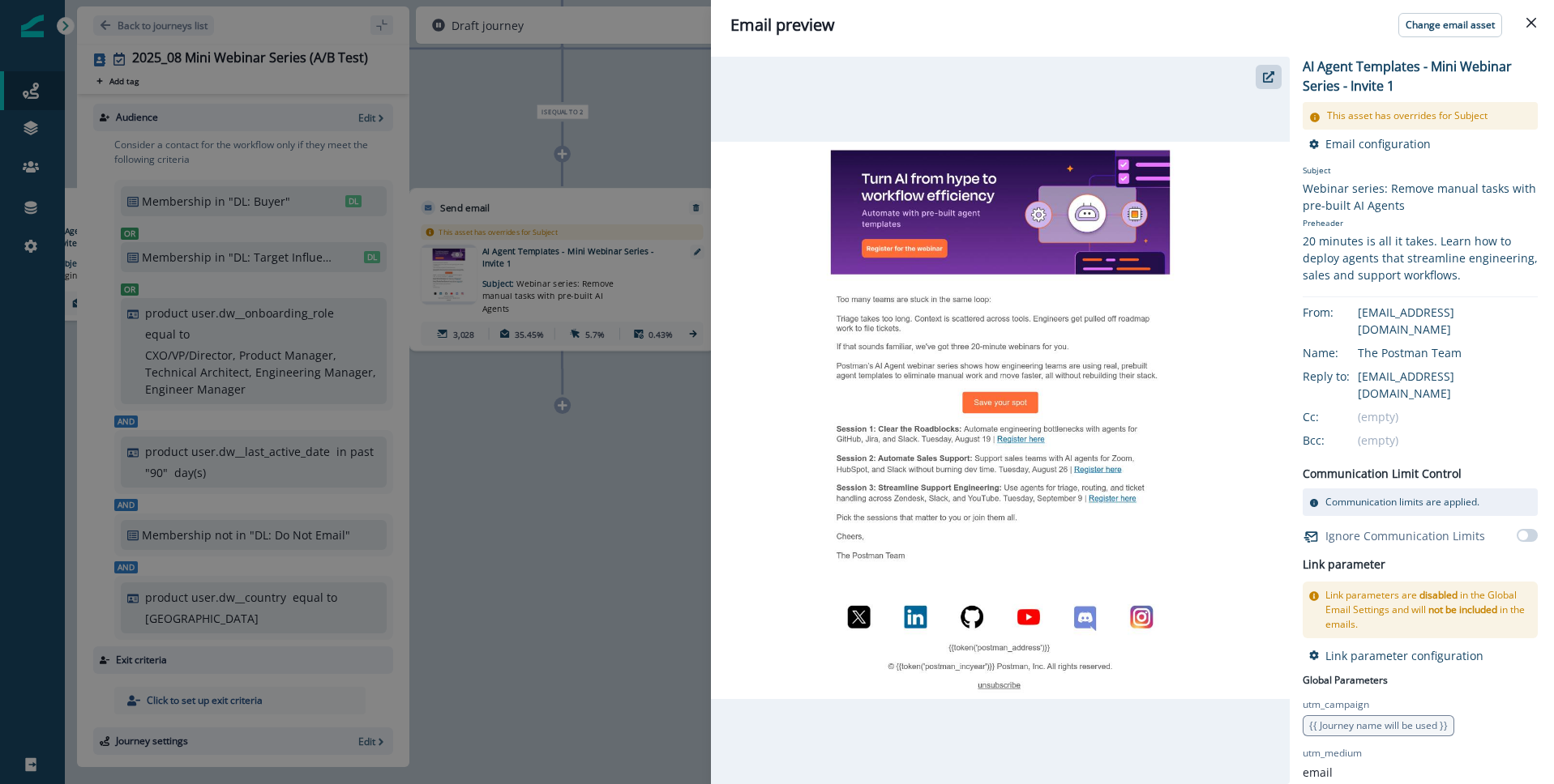
scroll to position [85, 0]
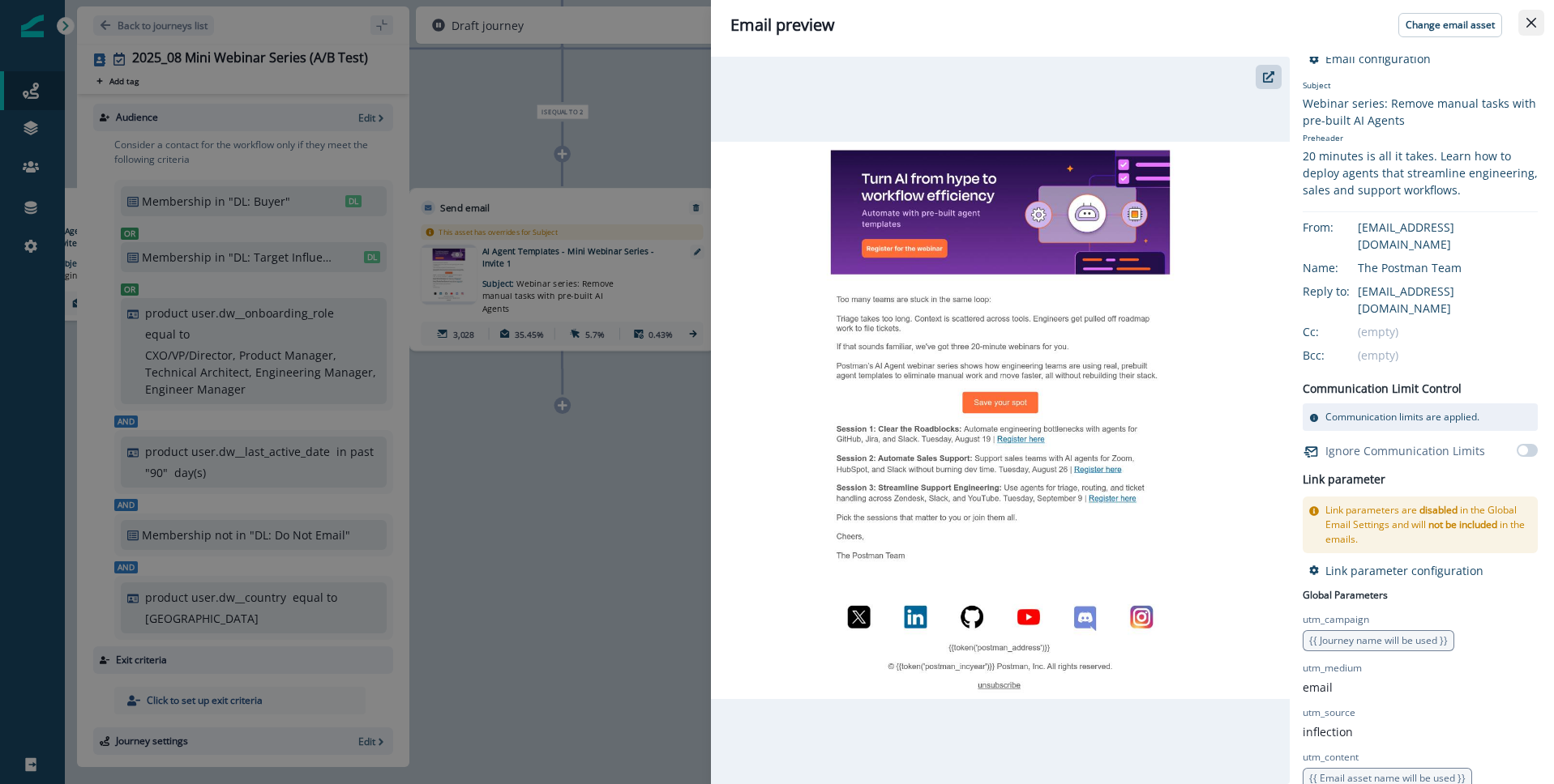
click at [1530, 21] on icon "Close" at bounding box center [1531, 22] width 10 height 10
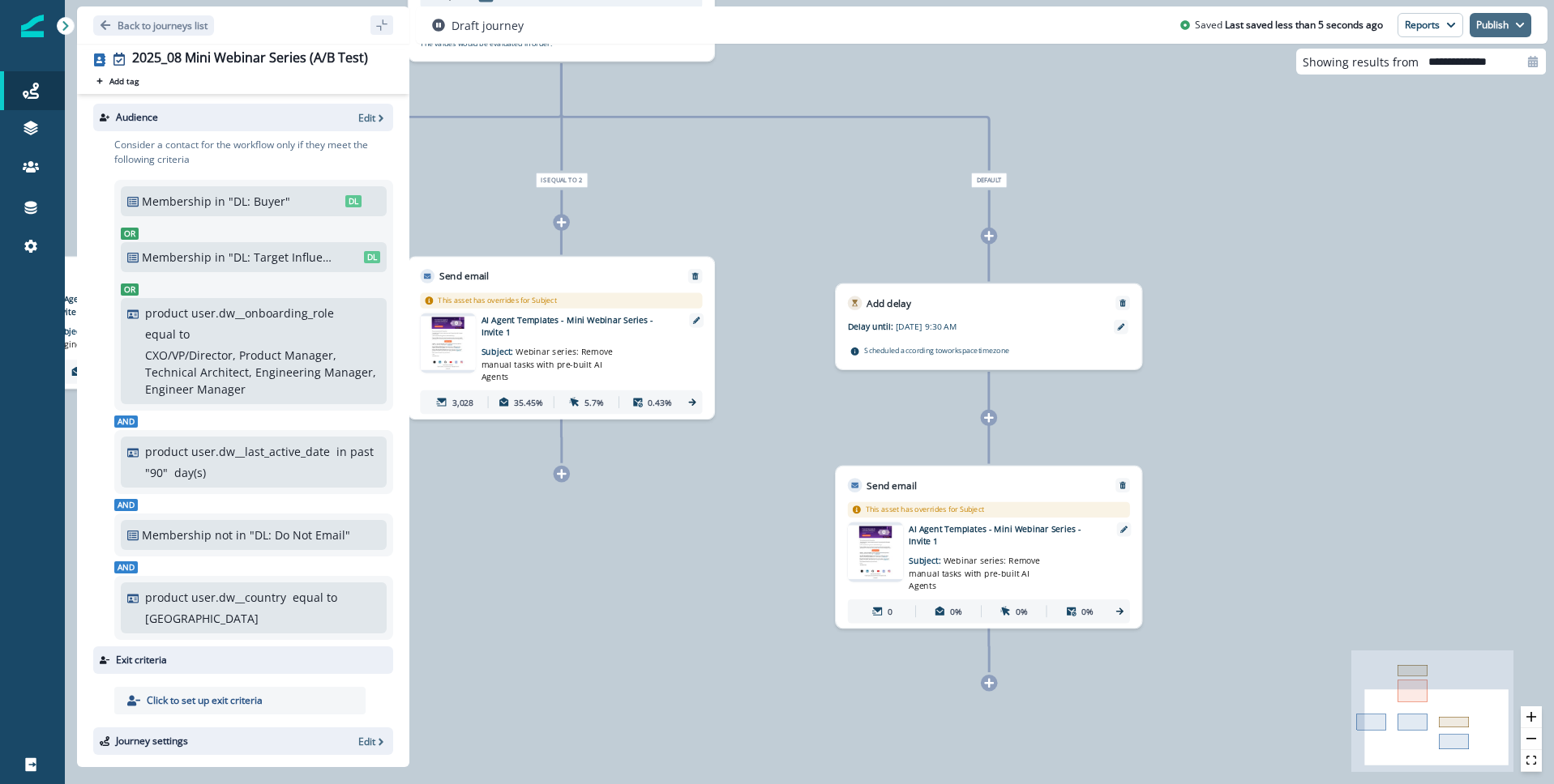
click at [1501, 29] on button "Publish" at bounding box center [1500, 25] width 61 height 25
click at [1432, 66] on button "as active journey" at bounding box center [1440, 66] width 180 height 29
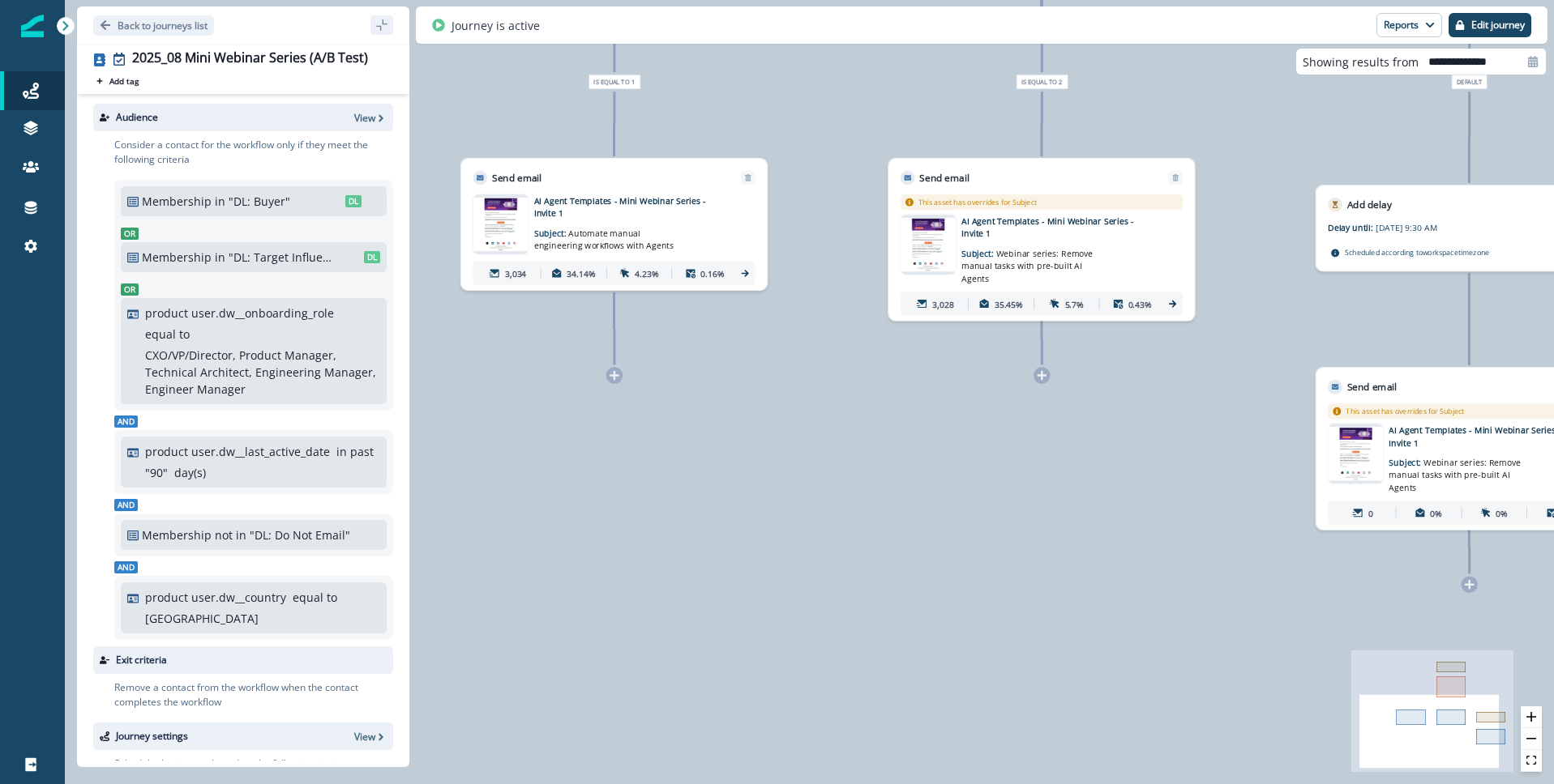
click at [749, 272] on icon at bounding box center [744, 272] width 10 height 10
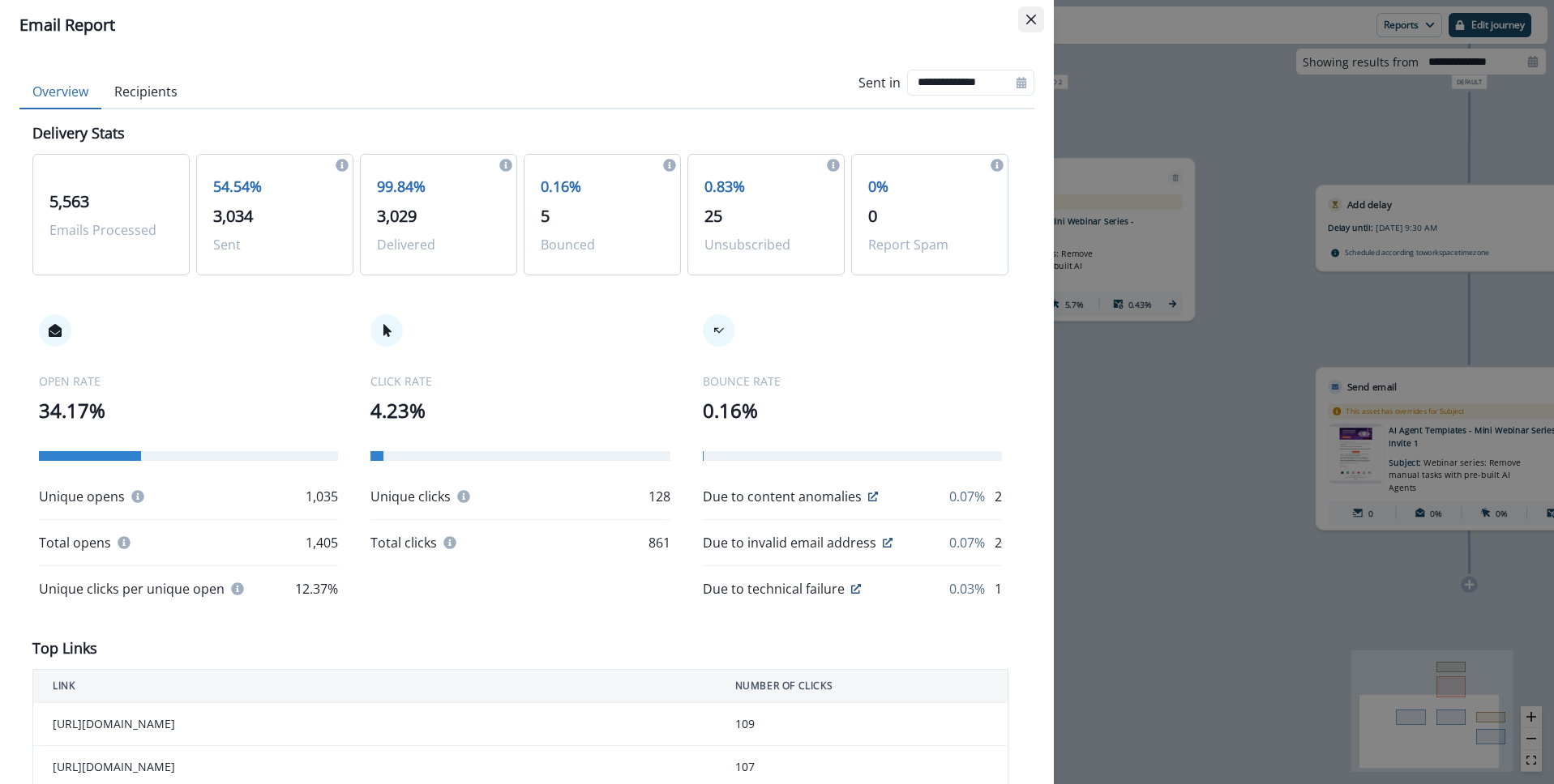
click at [1034, 17] on icon "Close" at bounding box center [1031, 19] width 10 height 10
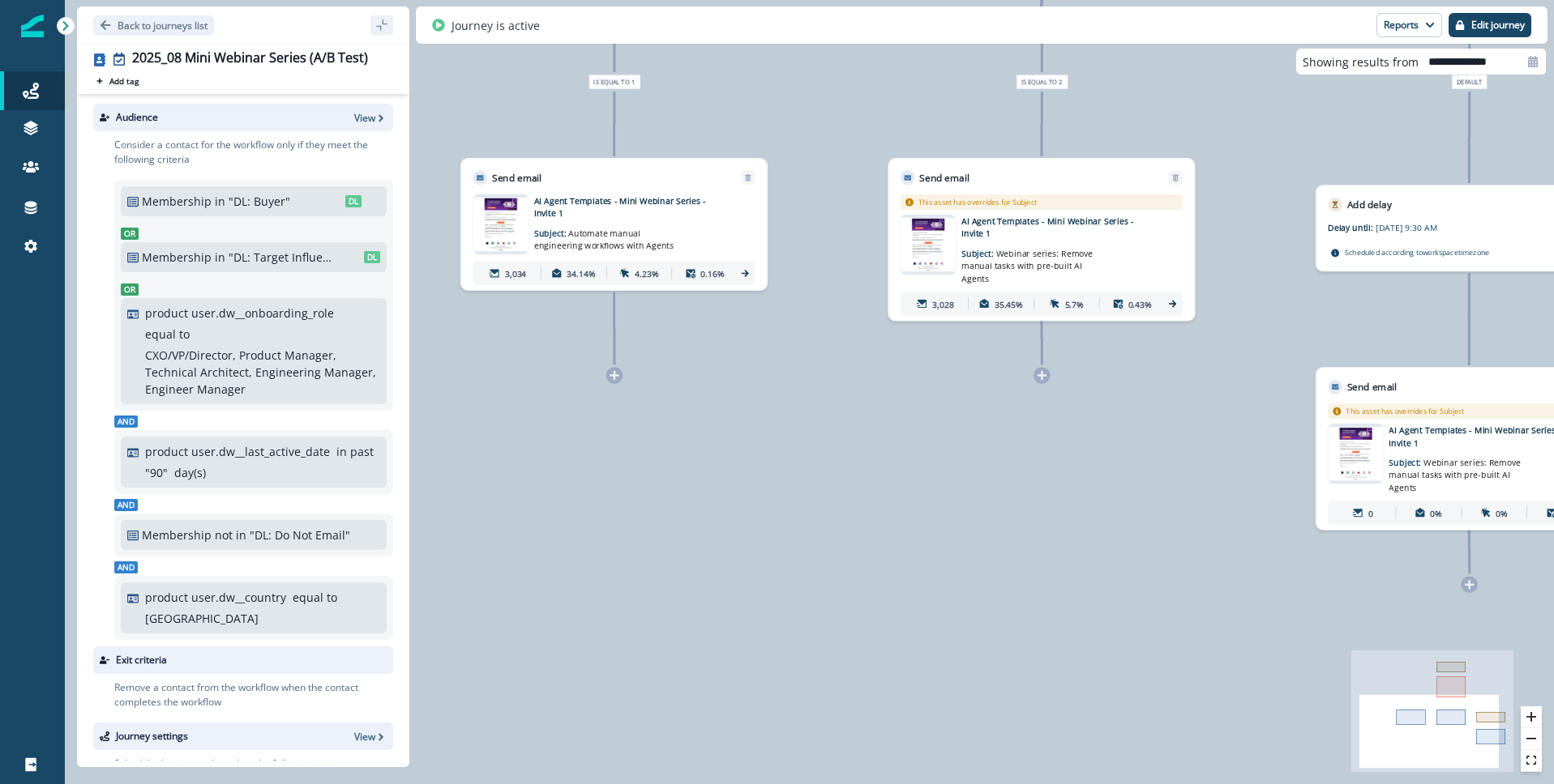
click at [747, 273] on icon at bounding box center [745, 273] width 7 height 7
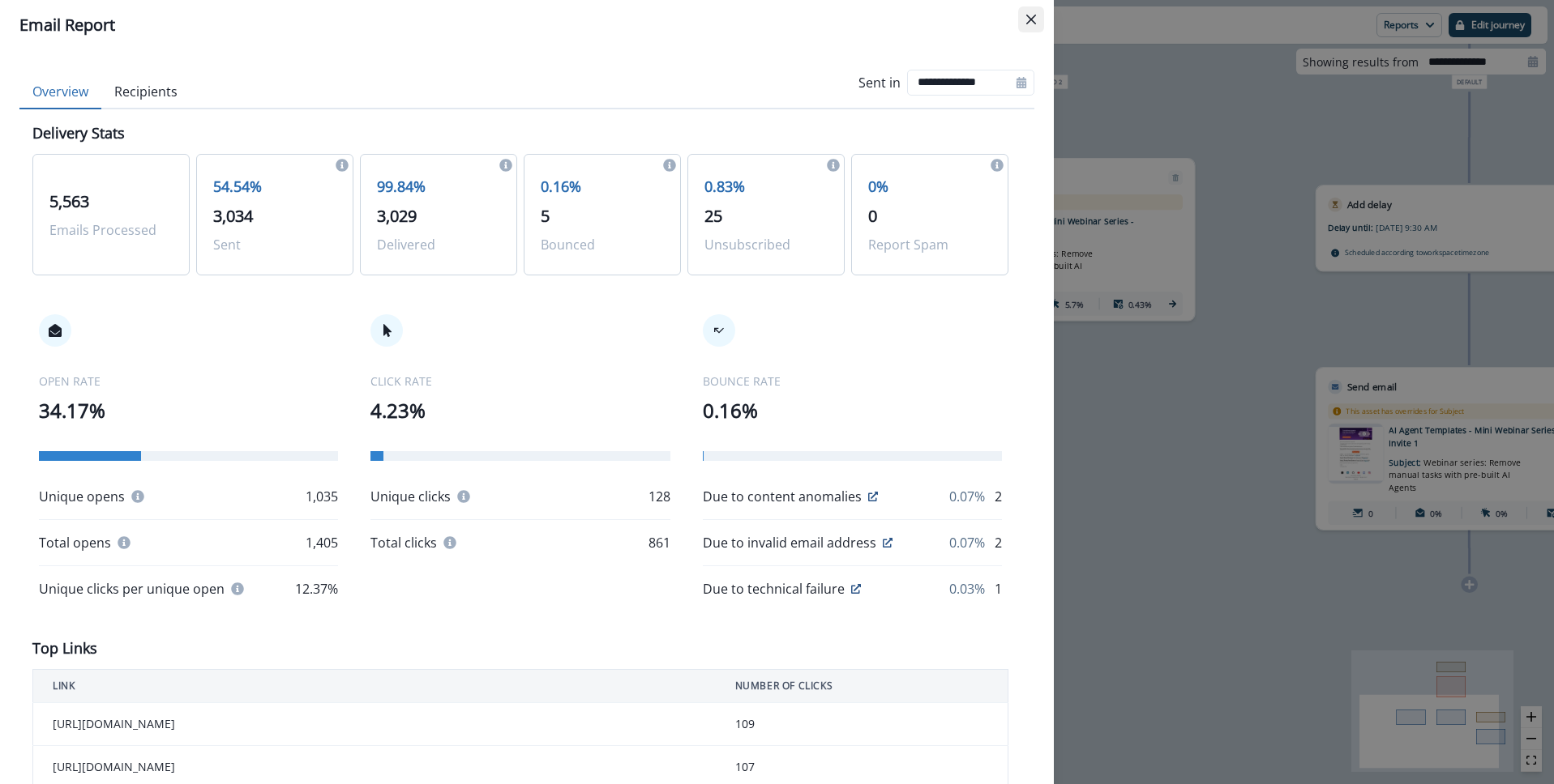
drag, startPoint x: 1034, startPoint y: 17, endPoint x: 1182, endPoint y: 223, distance: 253.7
click at [1034, 17] on icon "Close" at bounding box center [1031, 19] width 10 height 10
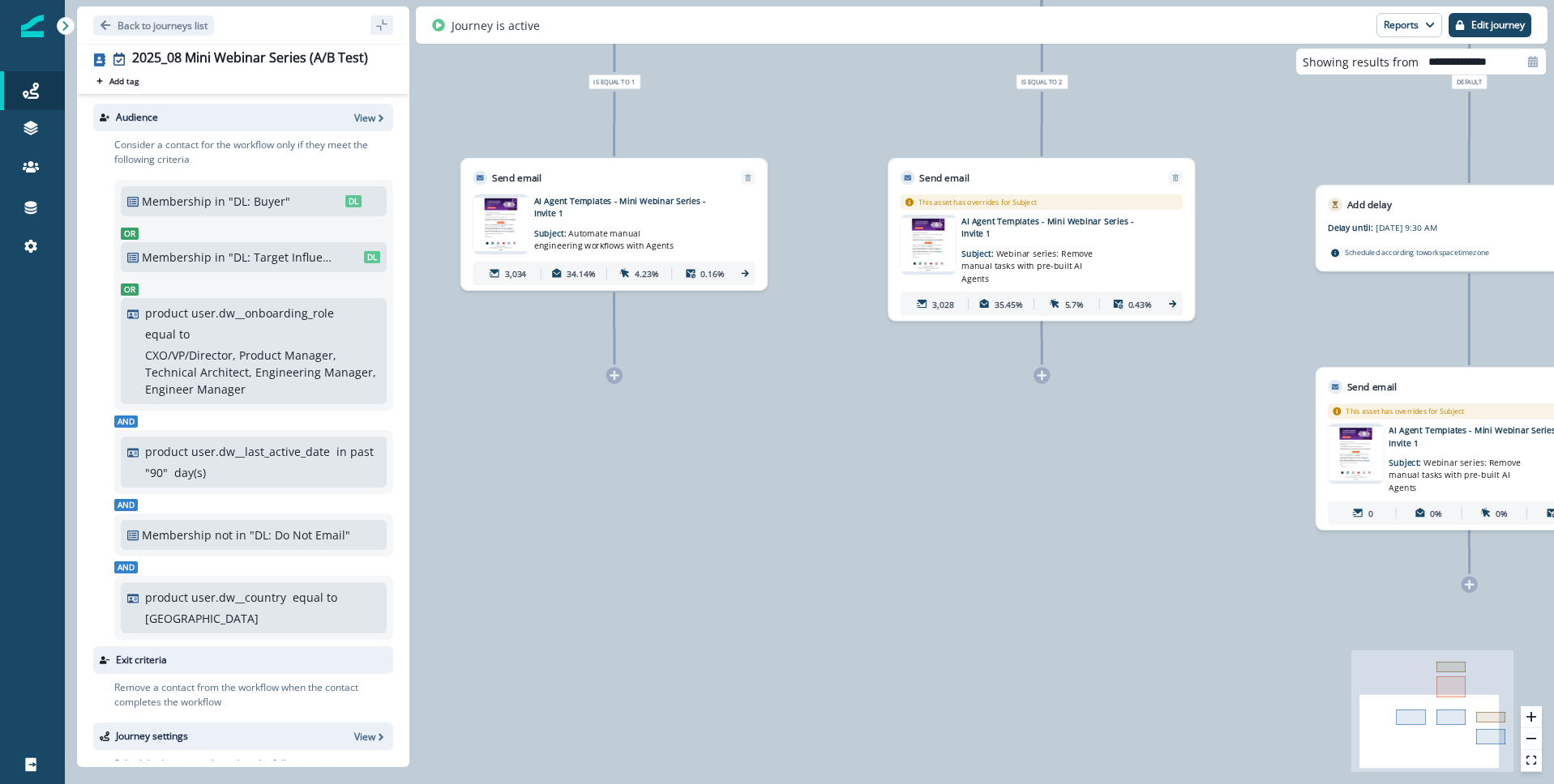
click at [1174, 301] on icon at bounding box center [1172, 304] width 7 height 7
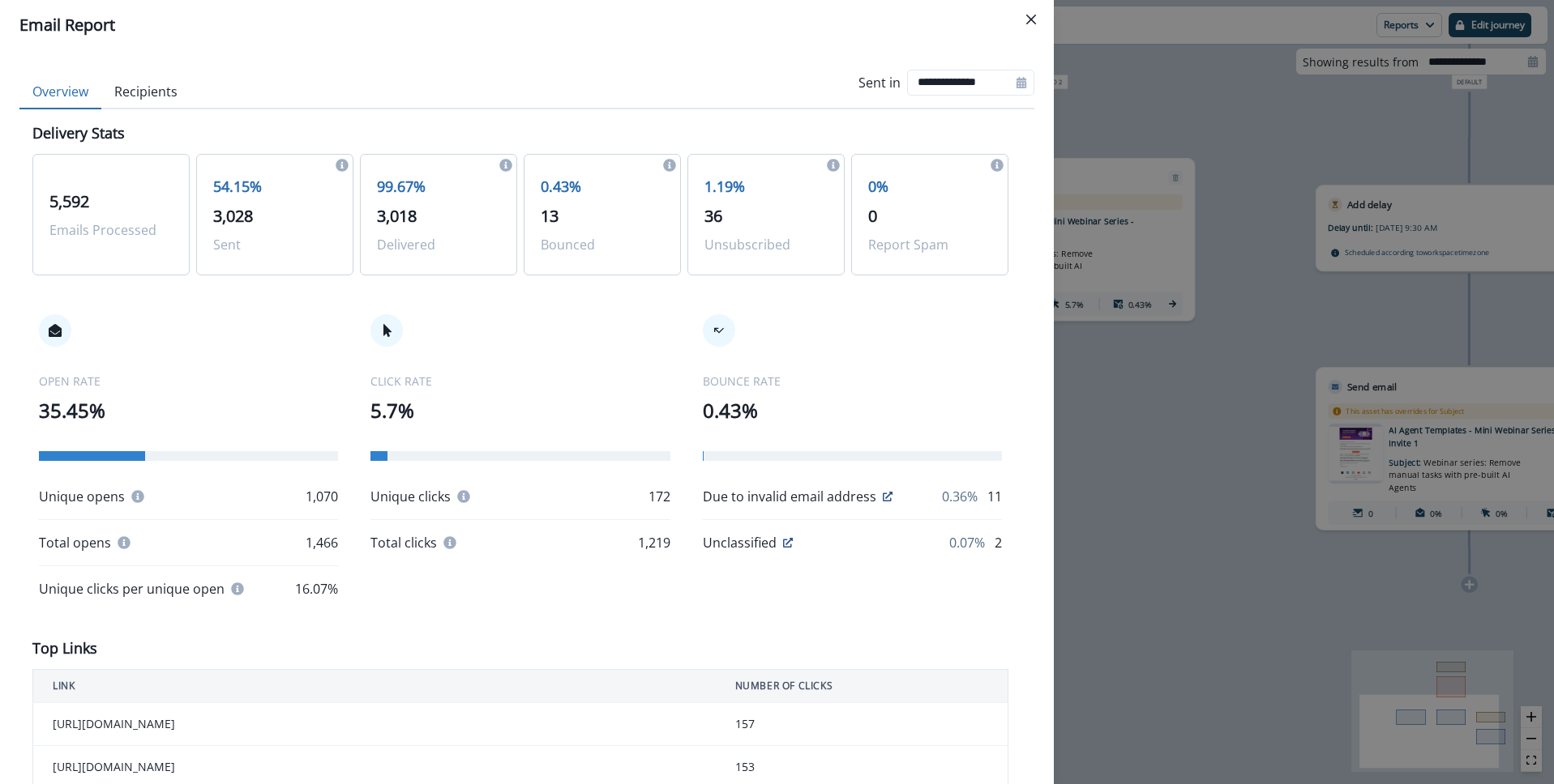
click at [1034, 17] on icon "Close" at bounding box center [1031, 19] width 10 height 10
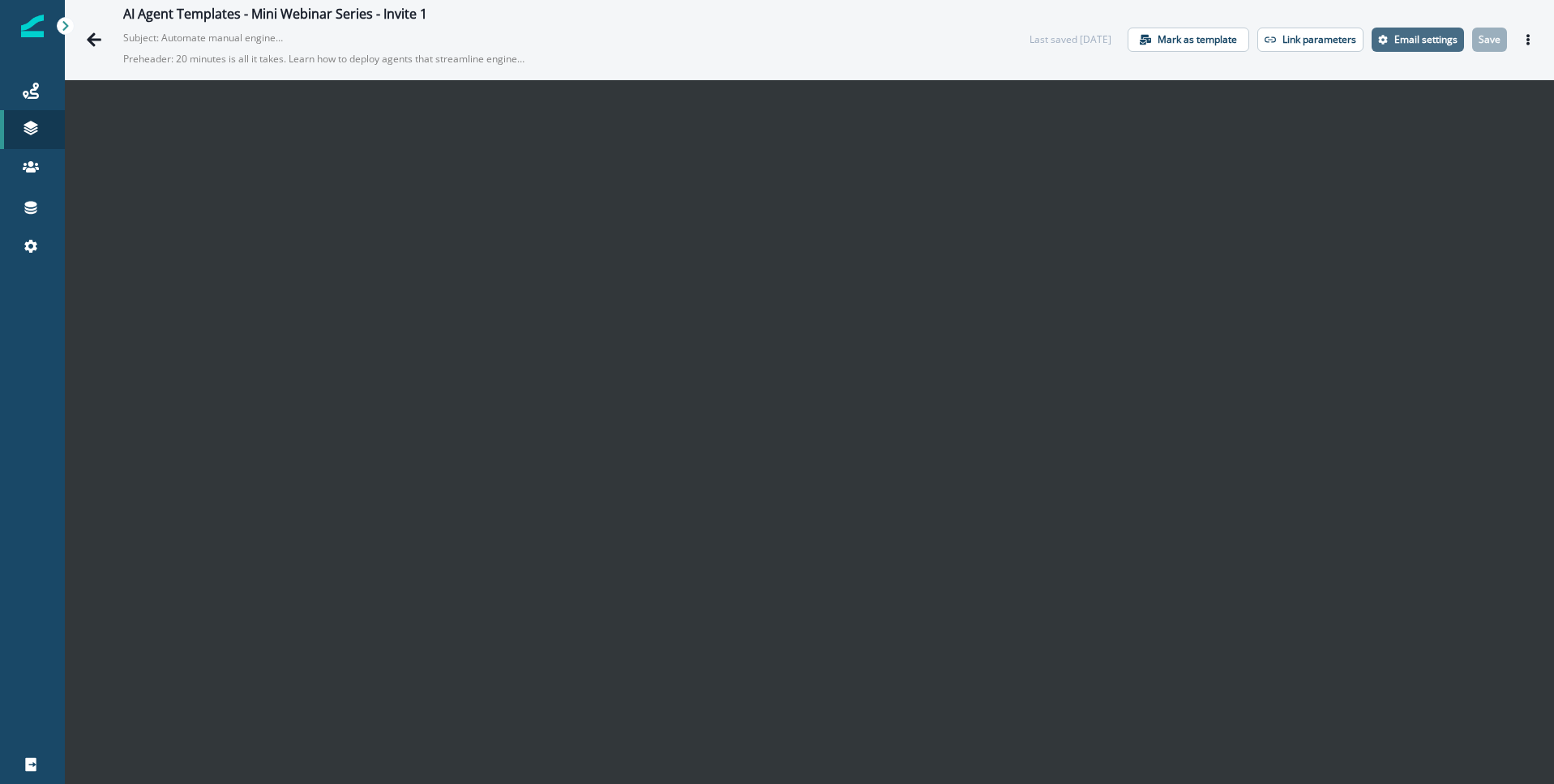
click at [1430, 40] on p "Email settings" at bounding box center [1426, 39] width 63 height 11
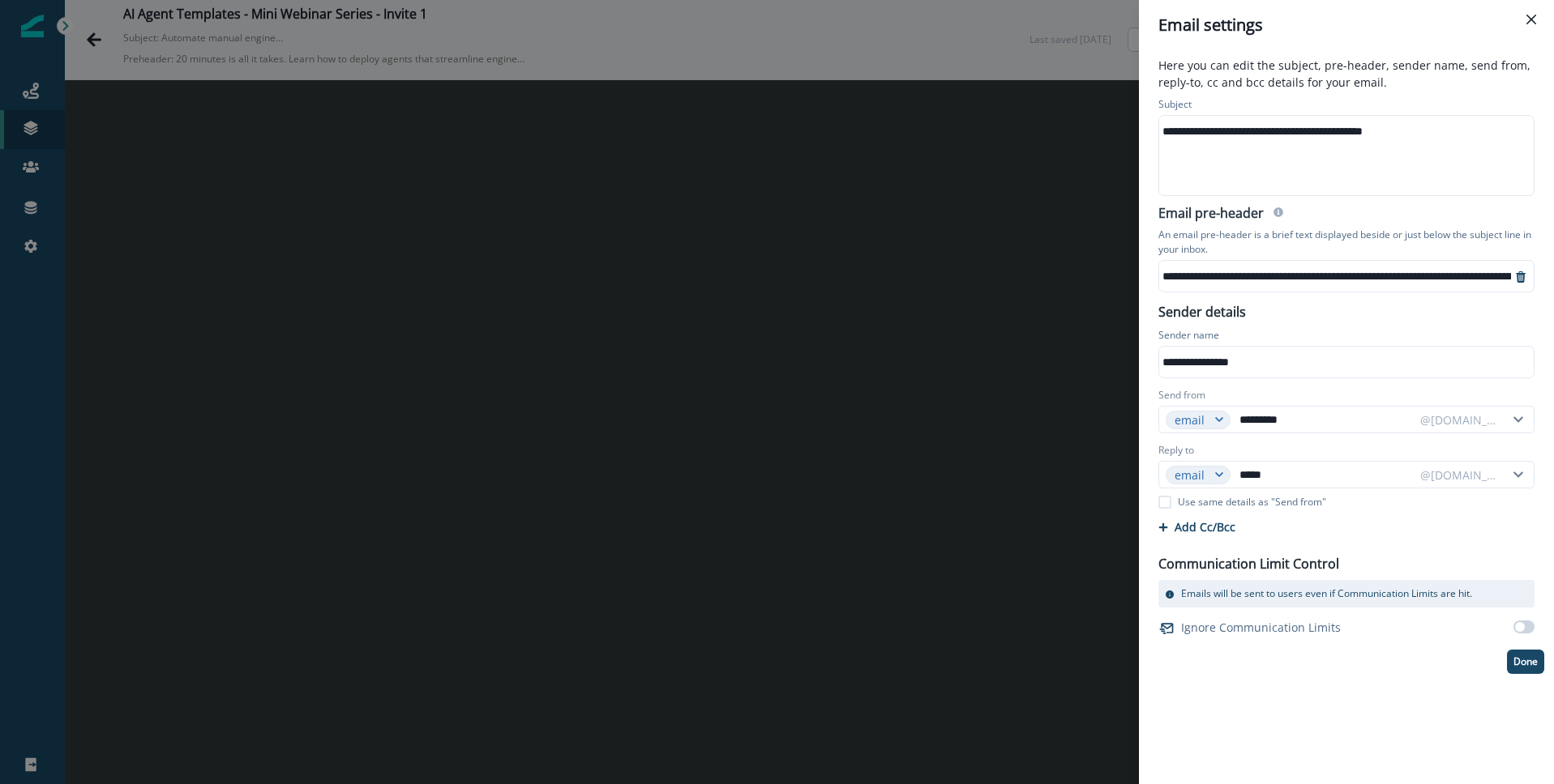
click at [1271, 129] on div "**********" at bounding box center [1345, 131] width 372 height 25
drag, startPoint x: 1326, startPoint y: 132, endPoint x: 1183, endPoint y: 133, distance: 143.0
click at [1183, 133] on div "**********" at bounding box center [1345, 131] width 372 height 25
